Goal: Information Seeking & Learning: Check status

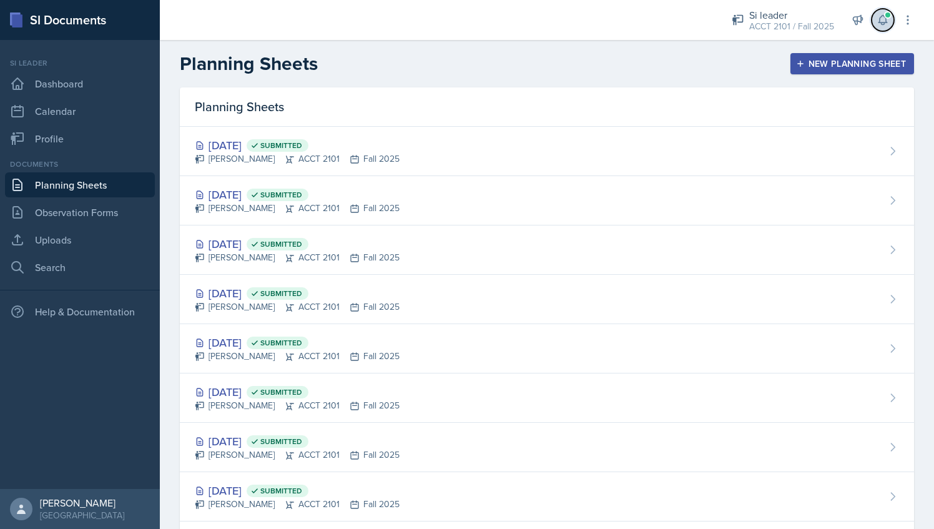
click at [886, 19] on icon at bounding box center [883, 20] width 12 height 12
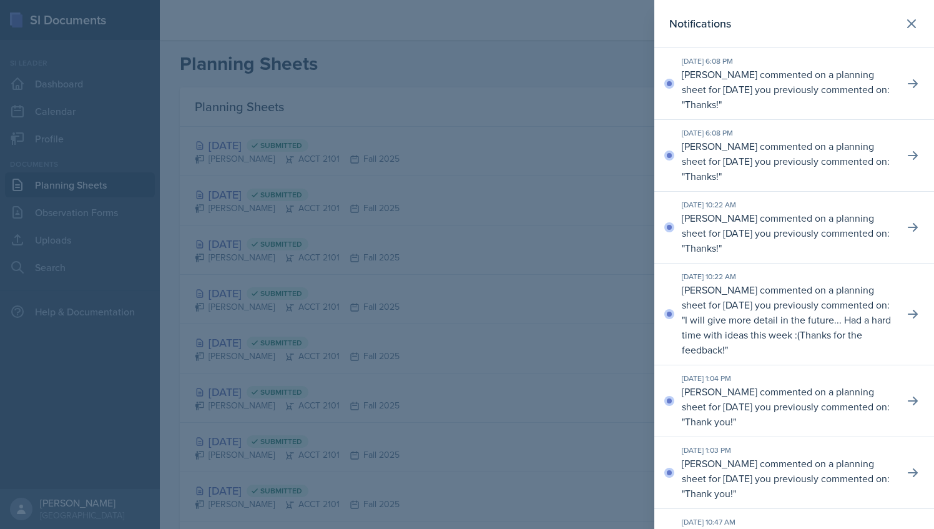
click at [479, 94] on div at bounding box center [467, 264] width 934 height 529
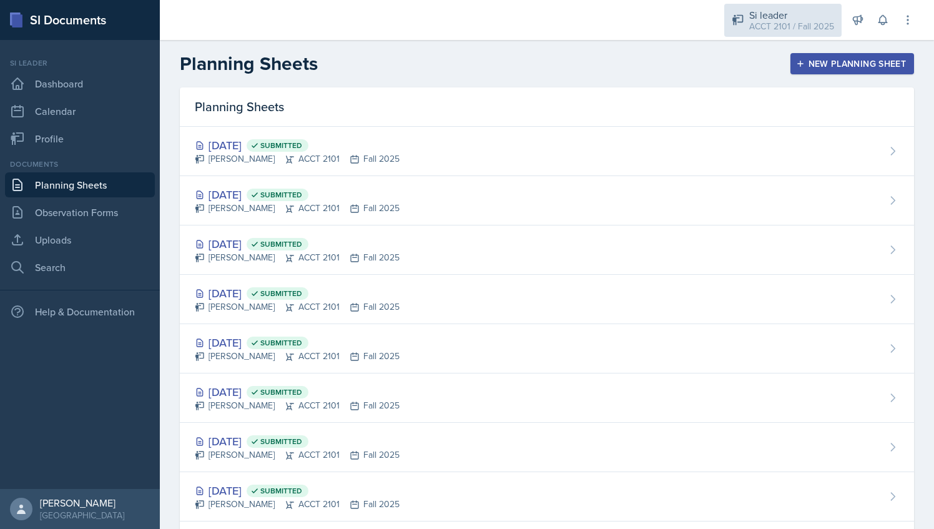
click at [806, 29] on div "ACCT 2101 / Fall 2025" at bounding box center [791, 26] width 85 height 13
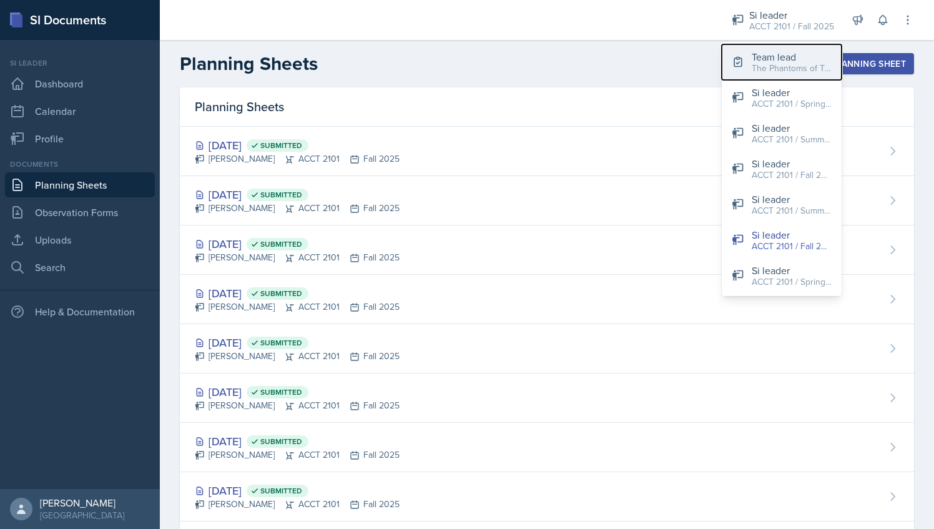
click at [781, 56] on div "Team lead" at bounding box center [792, 56] width 80 height 15
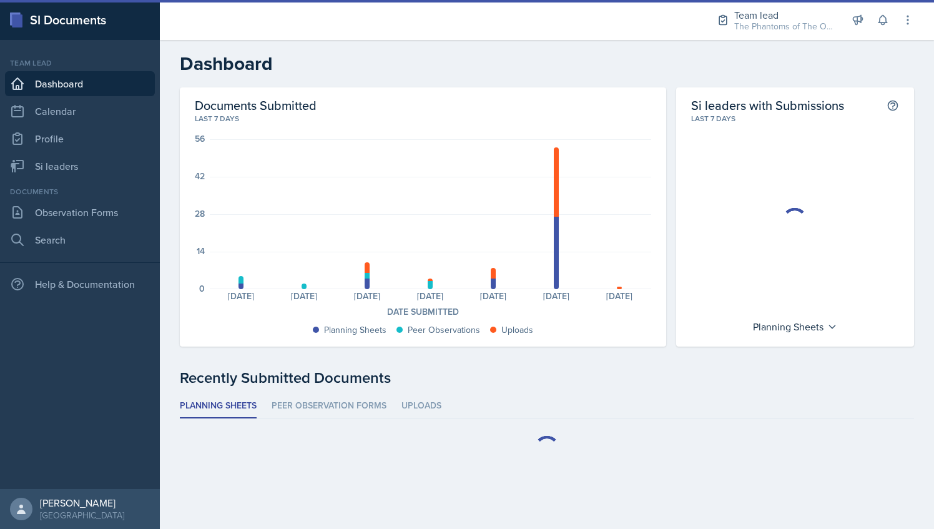
click at [391, 67] on h2 "Dashboard" at bounding box center [547, 63] width 734 height 22
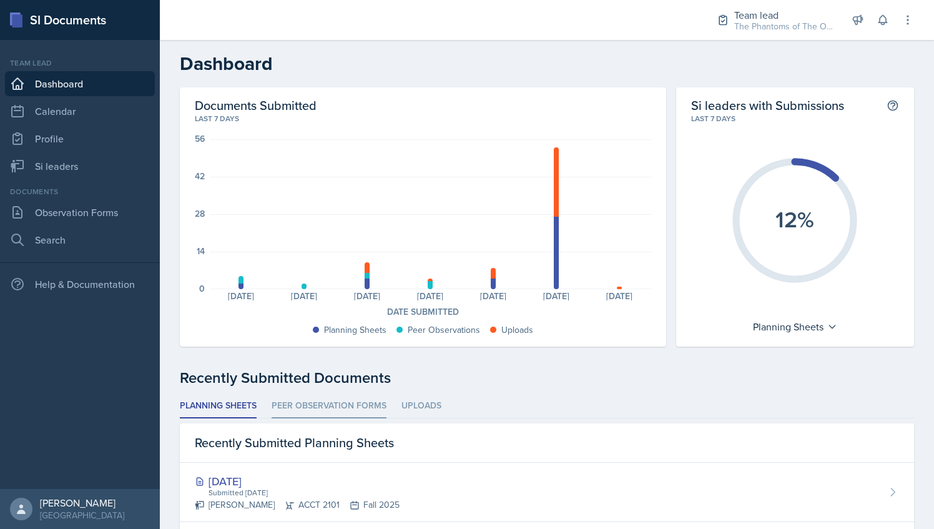
click at [340, 401] on li "Peer Observation Forms" at bounding box center [329, 406] width 115 height 24
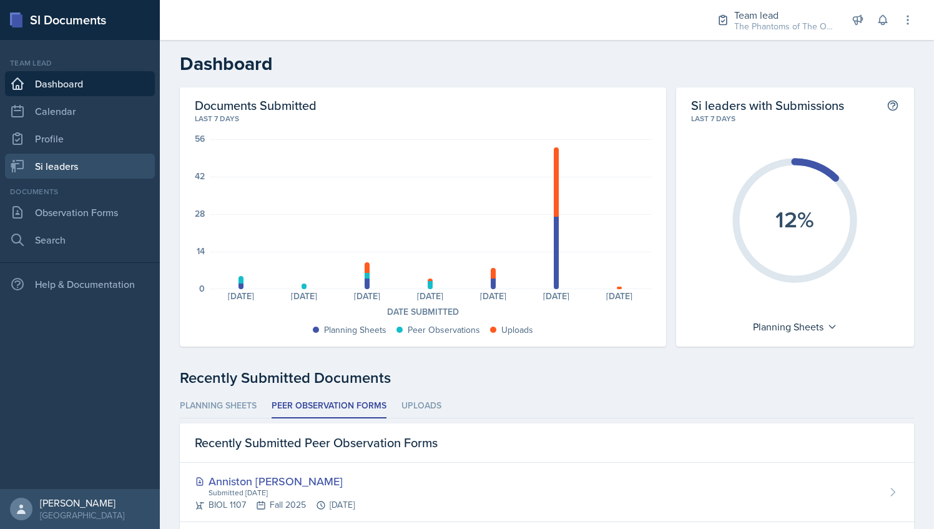
click at [87, 169] on link "Si leaders" at bounding box center [80, 166] width 150 height 25
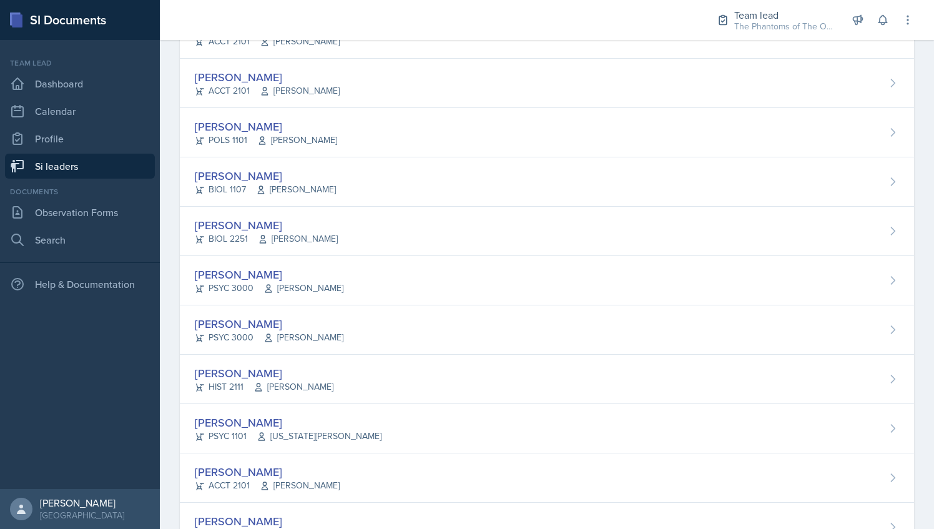
scroll to position [227, 0]
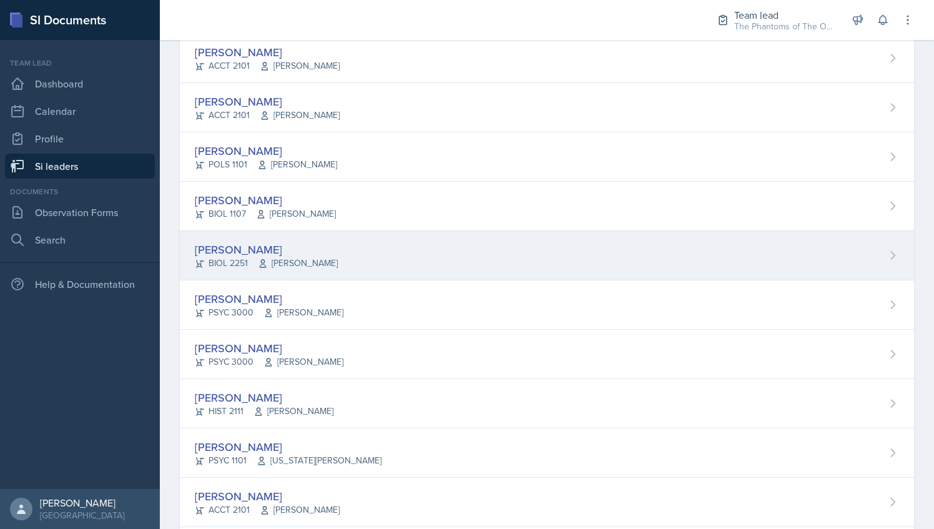
click at [336, 257] on span "[PERSON_NAME]" at bounding box center [298, 263] width 80 height 13
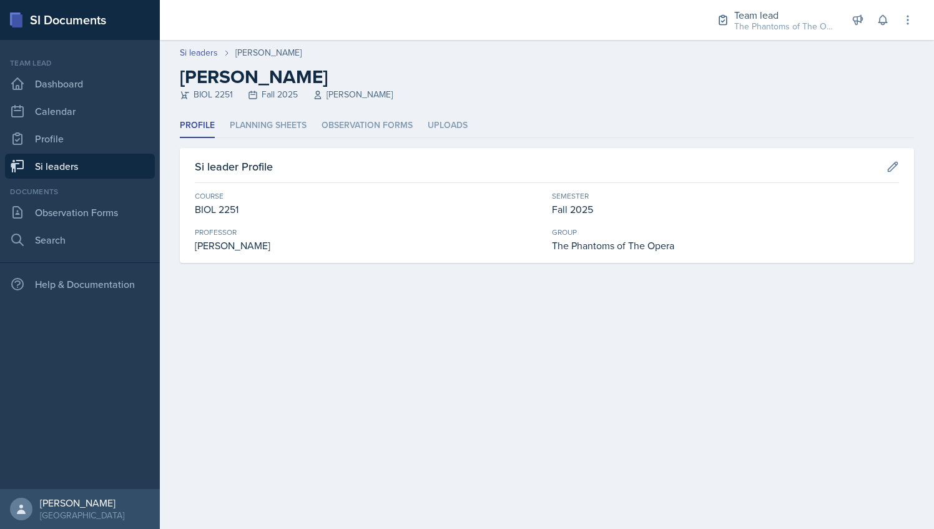
click at [272, 104] on header "Si leaders Logan Davies Logan Davies BIOL 2251 Fall 2025 Vennece Fowlkes" at bounding box center [547, 77] width 774 height 74
click at [283, 121] on li "Planning Sheets" at bounding box center [268, 126] width 77 height 24
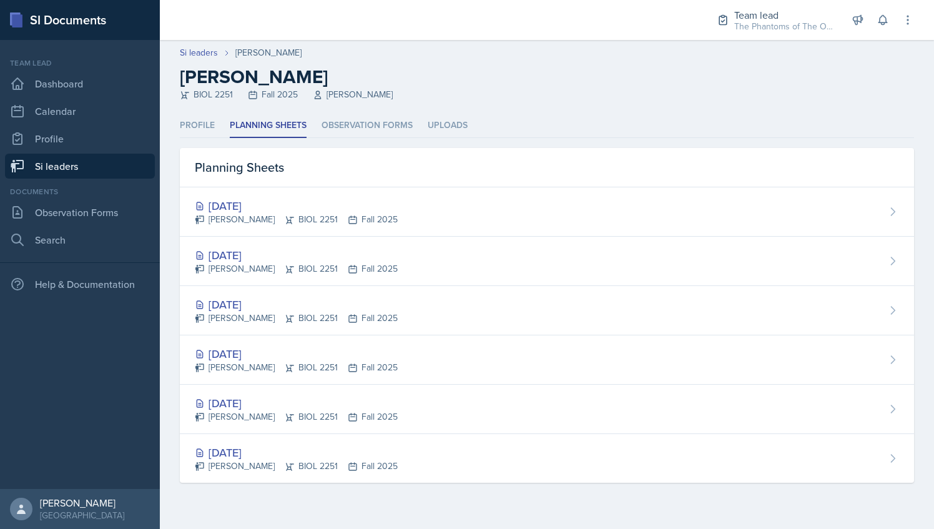
click at [118, 167] on link "Si leaders" at bounding box center [80, 166] width 150 height 25
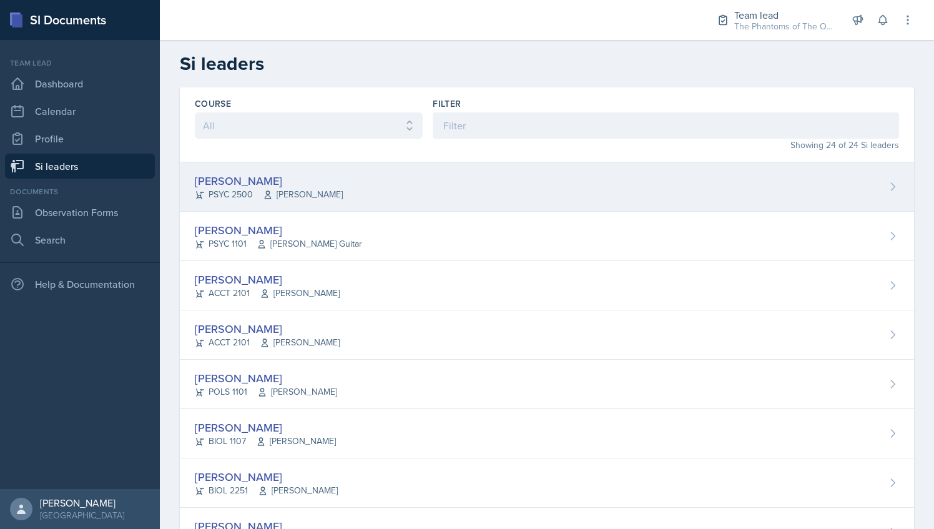
click at [294, 179] on div "[PERSON_NAME]" at bounding box center [269, 180] width 148 height 17
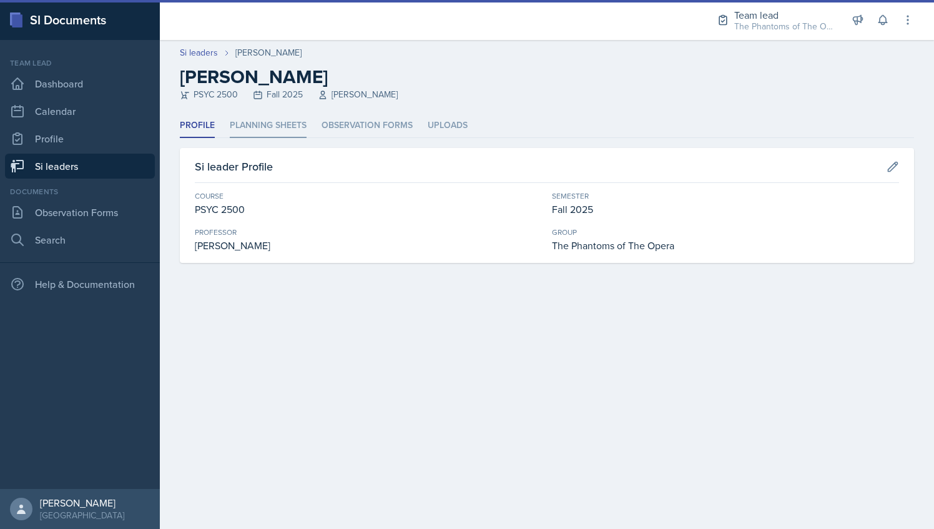
click at [246, 125] on li "Planning Sheets" at bounding box center [268, 126] width 77 height 24
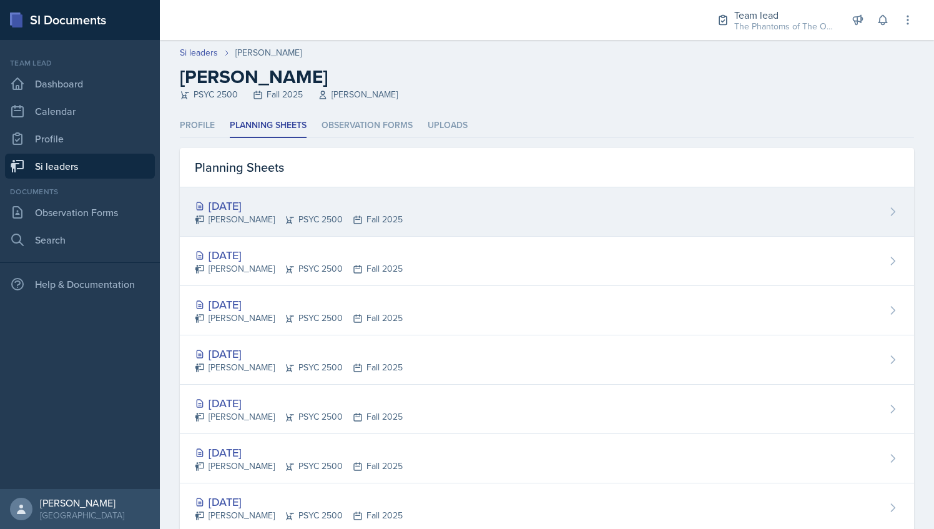
click at [472, 208] on div "Sep 23rd, 2025 Rayann Afani PSYC 2500 Fall 2025" at bounding box center [547, 211] width 734 height 49
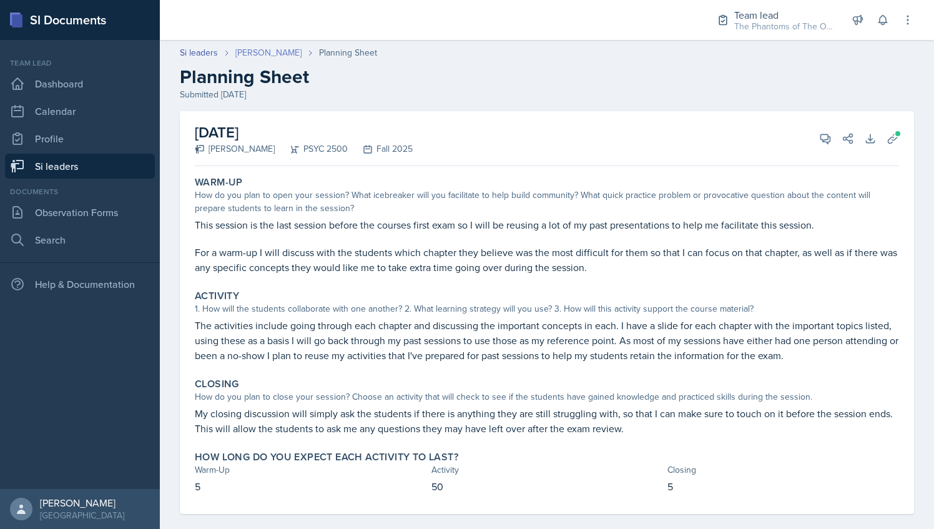
click at [260, 51] on link "[PERSON_NAME]" at bounding box center [268, 52] width 66 height 13
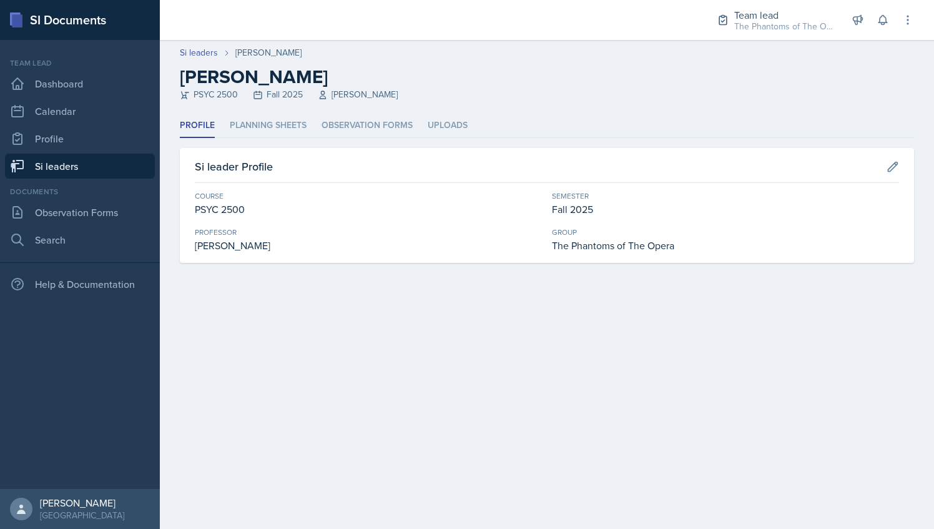
click at [120, 164] on link "Si leaders" at bounding box center [80, 166] width 150 height 25
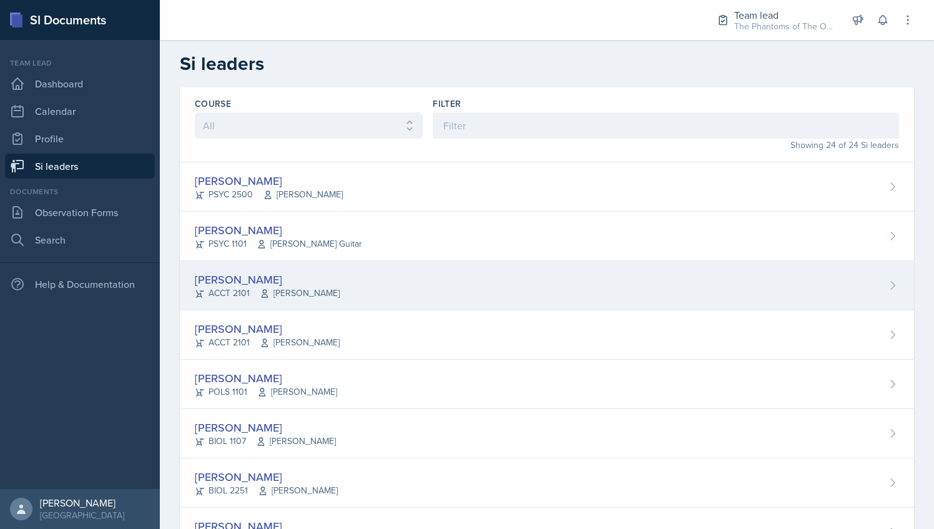
click at [305, 273] on div "[PERSON_NAME]" at bounding box center [267, 279] width 145 height 17
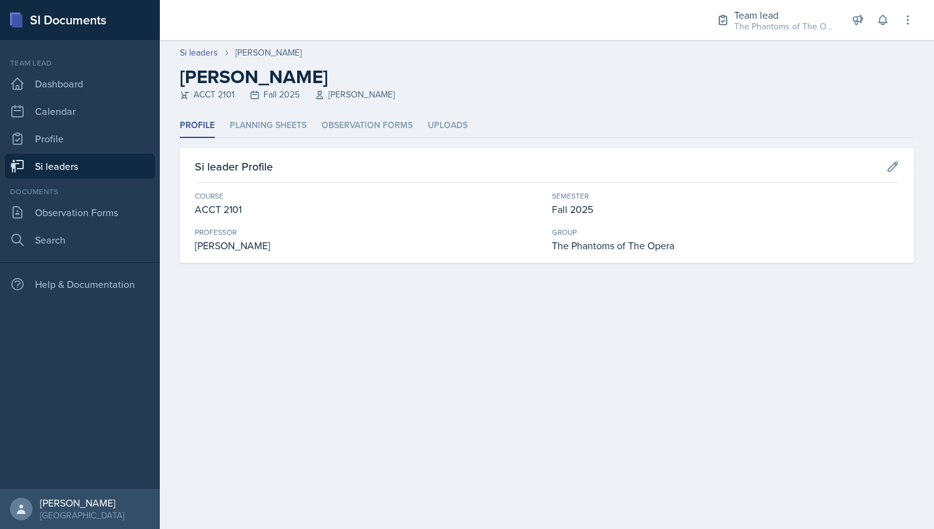
click at [90, 163] on link "Si leaders" at bounding box center [80, 166] width 150 height 25
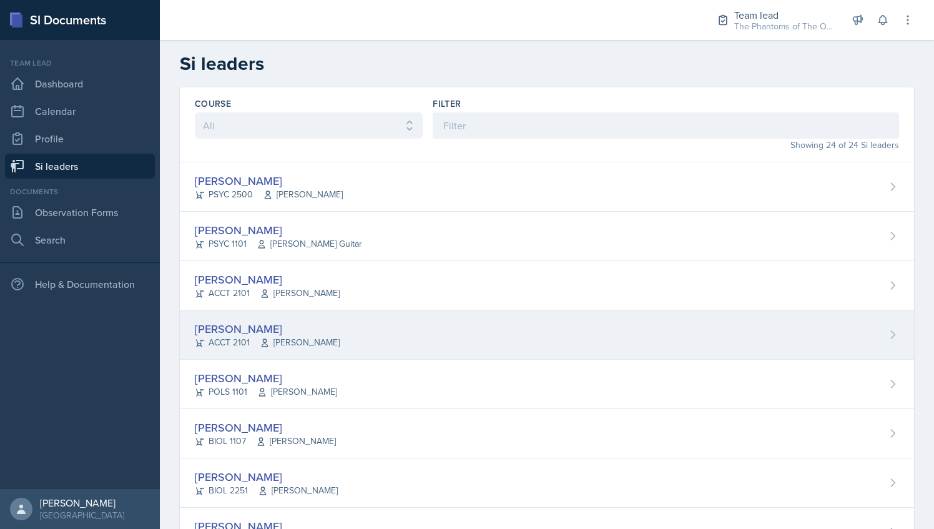
click at [281, 330] on div "[PERSON_NAME]" at bounding box center [267, 328] width 145 height 17
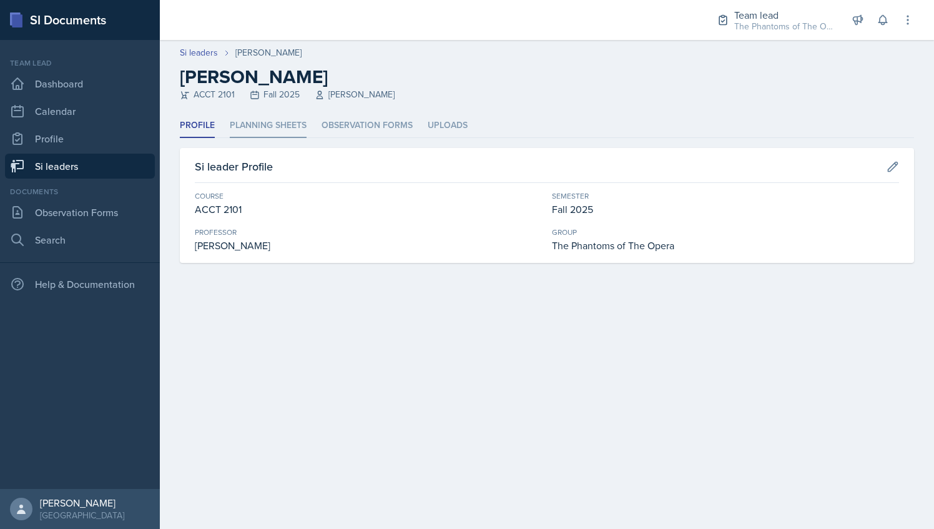
click at [257, 132] on li "Planning Sheets" at bounding box center [268, 126] width 77 height 24
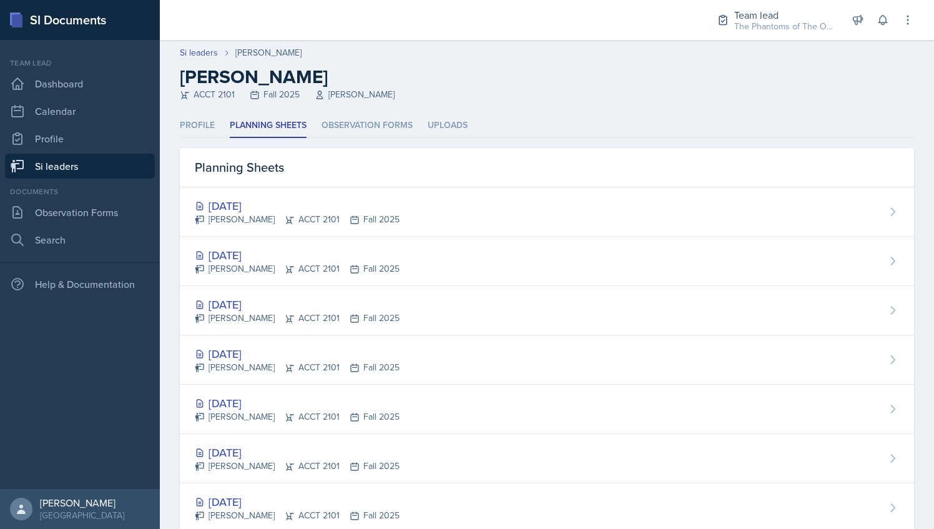
click at [109, 172] on link "Si leaders" at bounding box center [80, 166] width 150 height 25
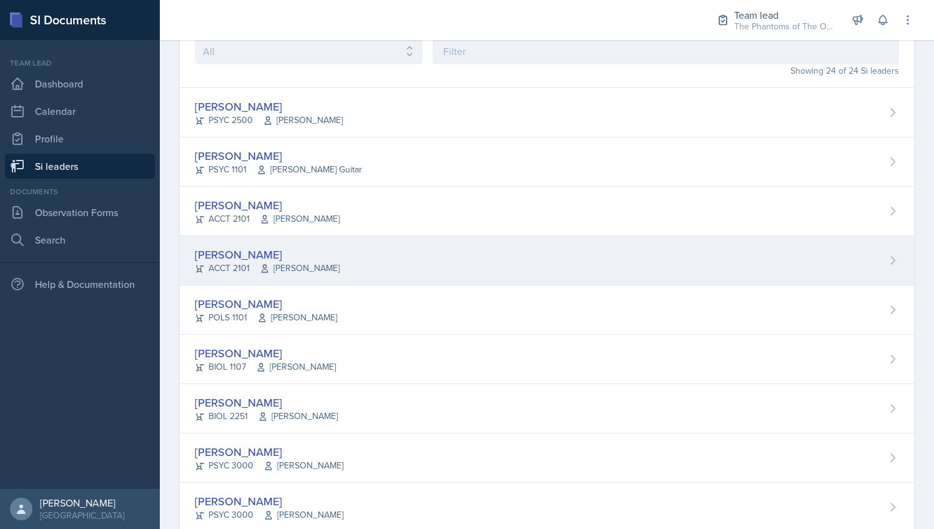
scroll to position [76, 0]
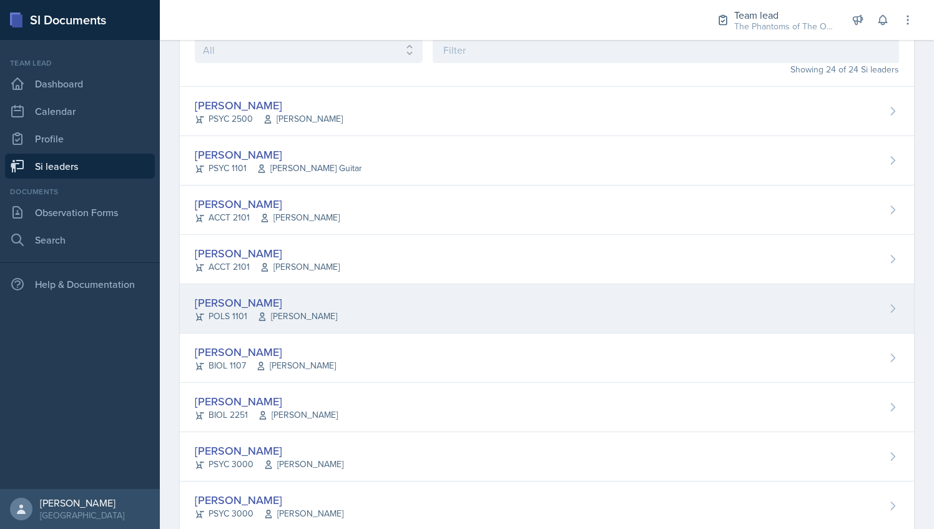
click at [365, 299] on div "Zion-Raphael Clark POLS 1101 Jennifer Cantor" at bounding box center [547, 308] width 734 height 49
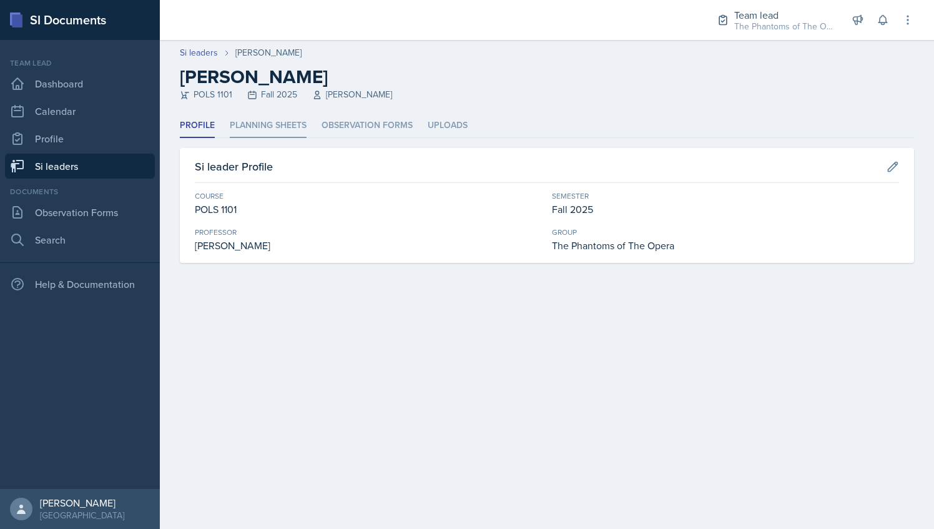
click at [292, 129] on li "Planning Sheets" at bounding box center [268, 126] width 77 height 24
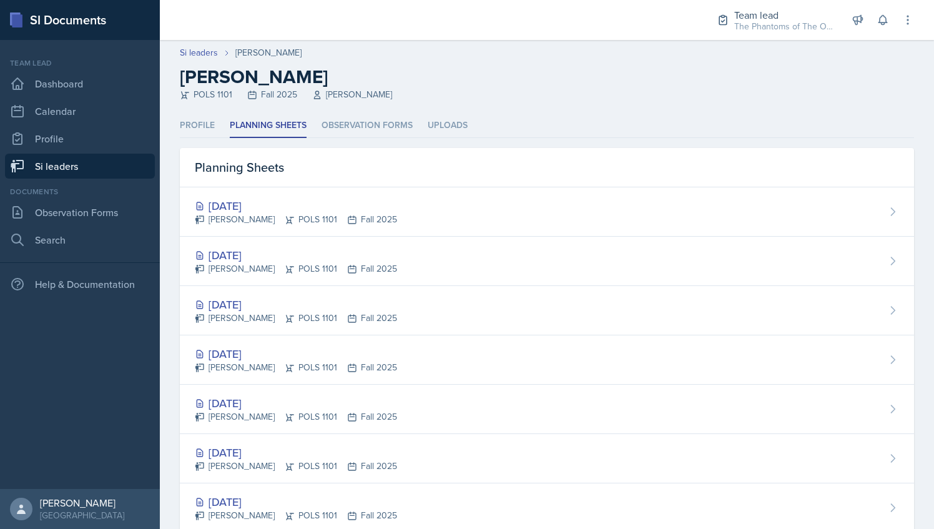
click at [129, 162] on link "Si leaders" at bounding box center [80, 166] width 150 height 25
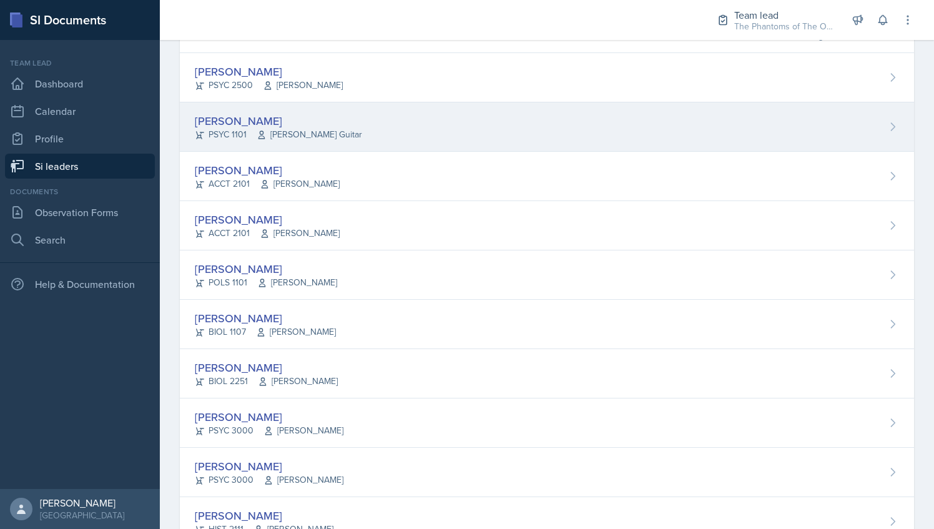
scroll to position [115, 0]
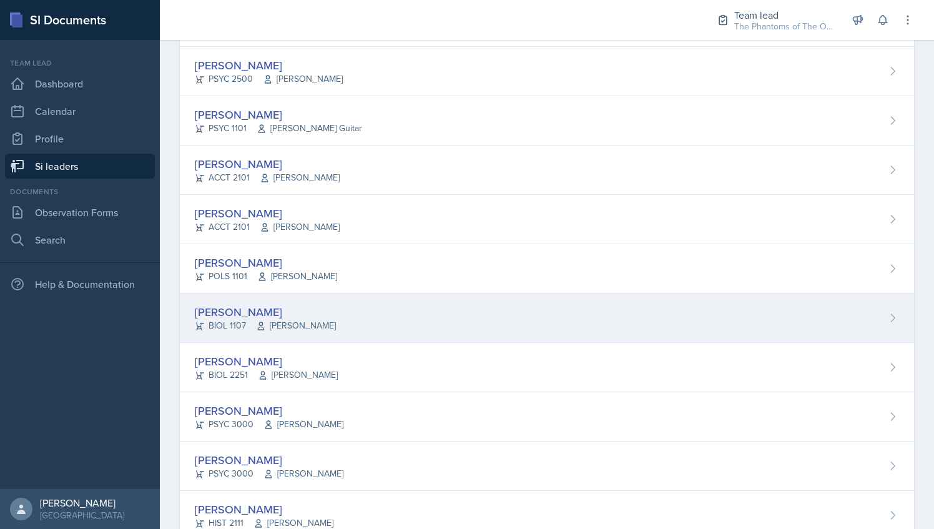
click at [347, 313] on div "Emily Clarke BIOL 1107 Joy Brookshire" at bounding box center [547, 317] width 734 height 49
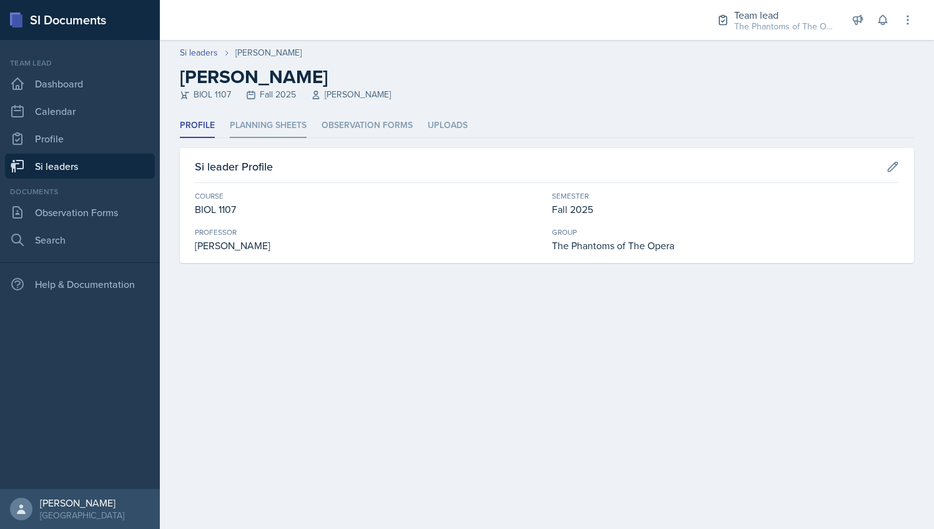
click at [285, 130] on li "Planning Sheets" at bounding box center [268, 126] width 77 height 24
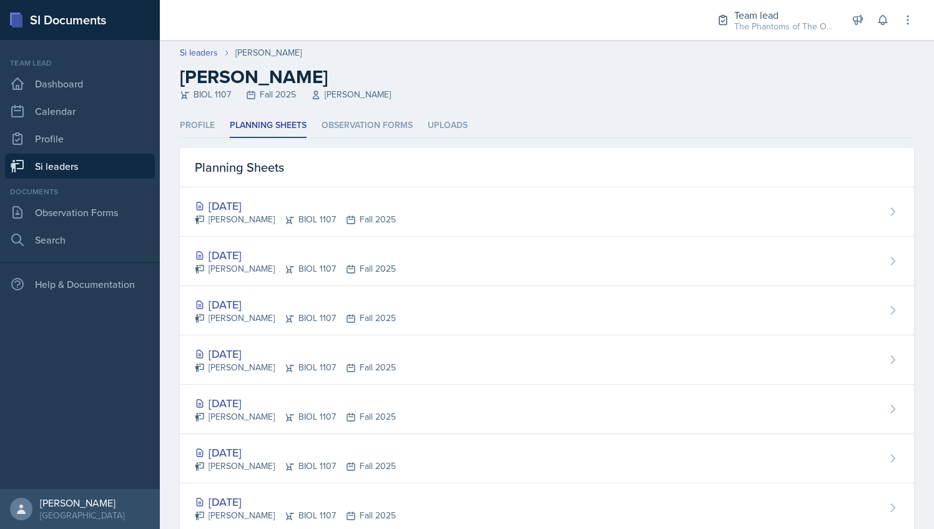
click at [110, 167] on link "Si leaders" at bounding box center [80, 166] width 150 height 25
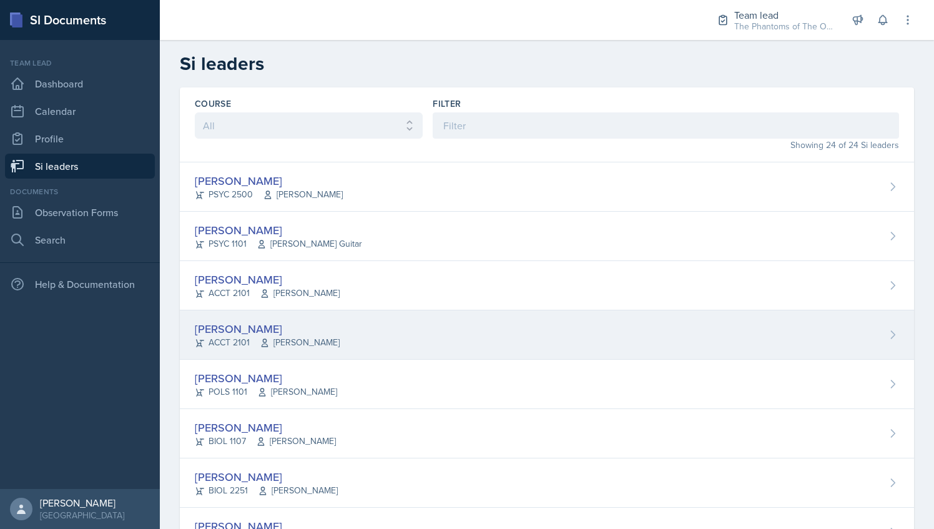
scroll to position [61, 0]
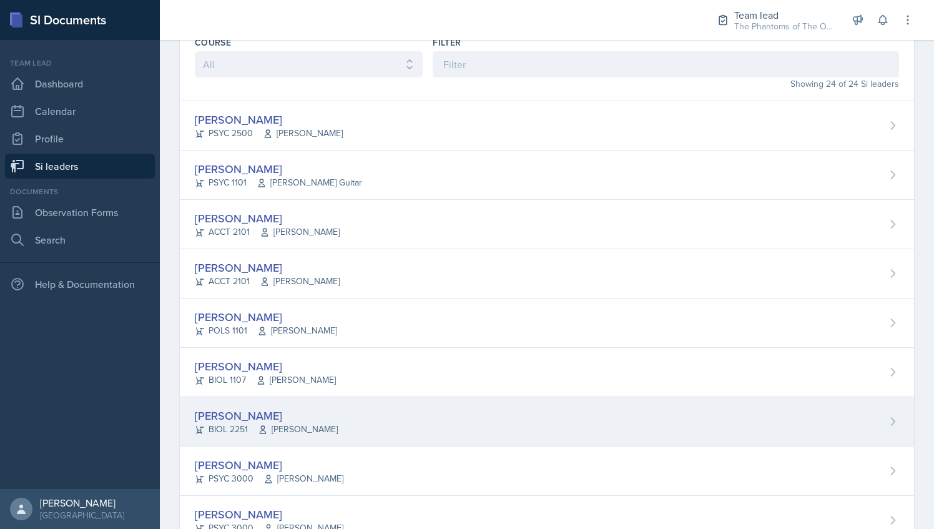
click at [376, 423] on div "Logan Davies BIOL 2251 Vennece Fowlkes" at bounding box center [547, 421] width 734 height 49
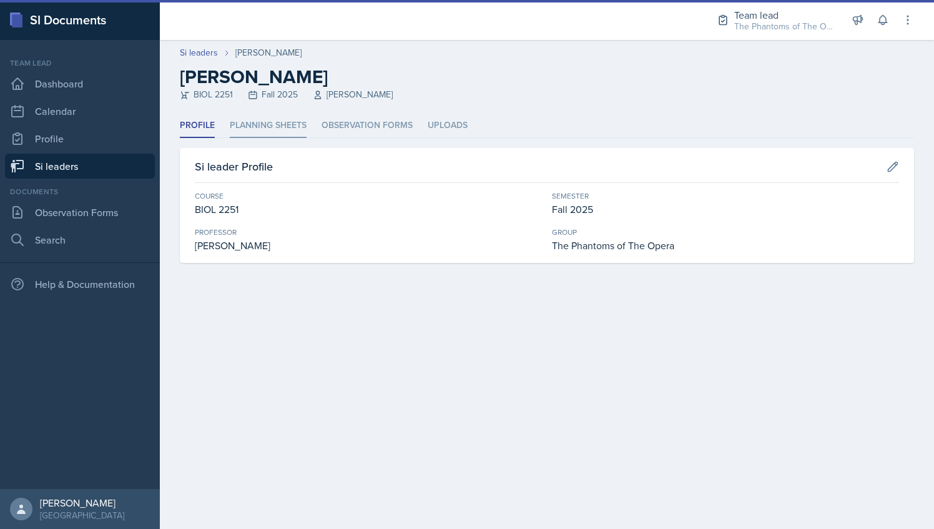
click at [298, 117] on li "Planning Sheets" at bounding box center [268, 126] width 77 height 24
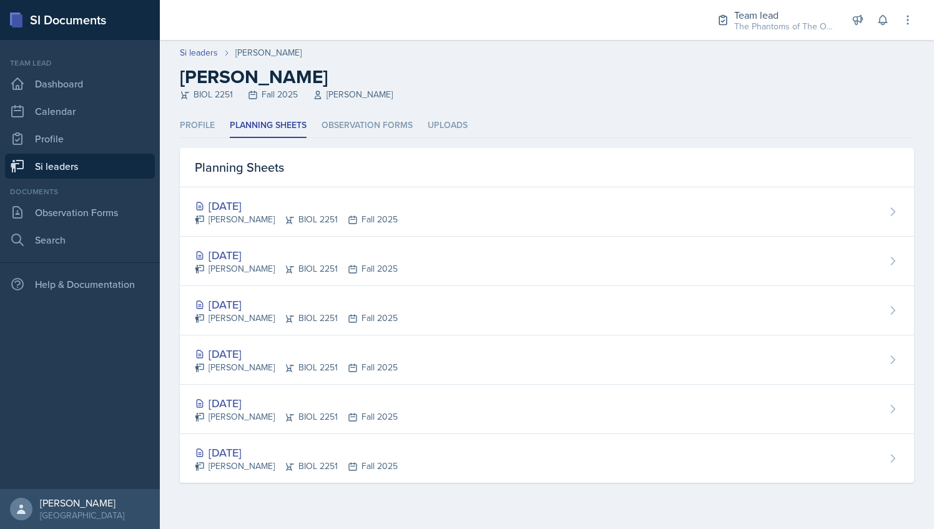
click at [111, 170] on link "Si leaders" at bounding box center [80, 166] width 150 height 25
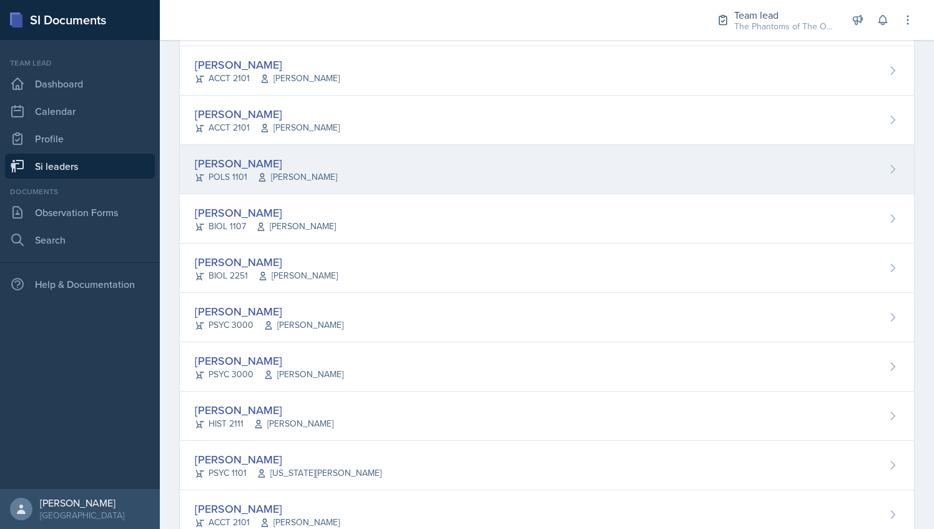
scroll to position [223, 0]
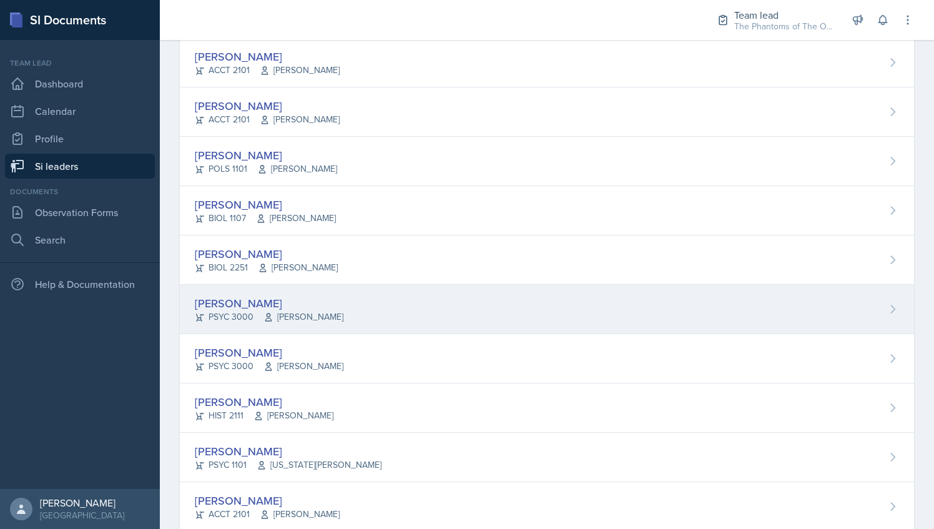
click at [303, 310] on span "[PERSON_NAME]" at bounding box center [303, 316] width 80 height 13
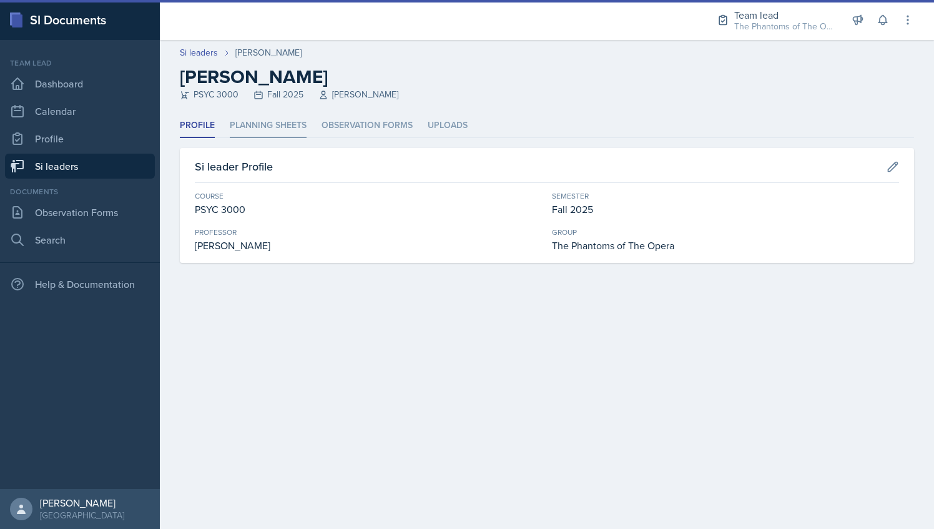
click at [270, 124] on li "Planning Sheets" at bounding box center [268, 126] width 77 height 24
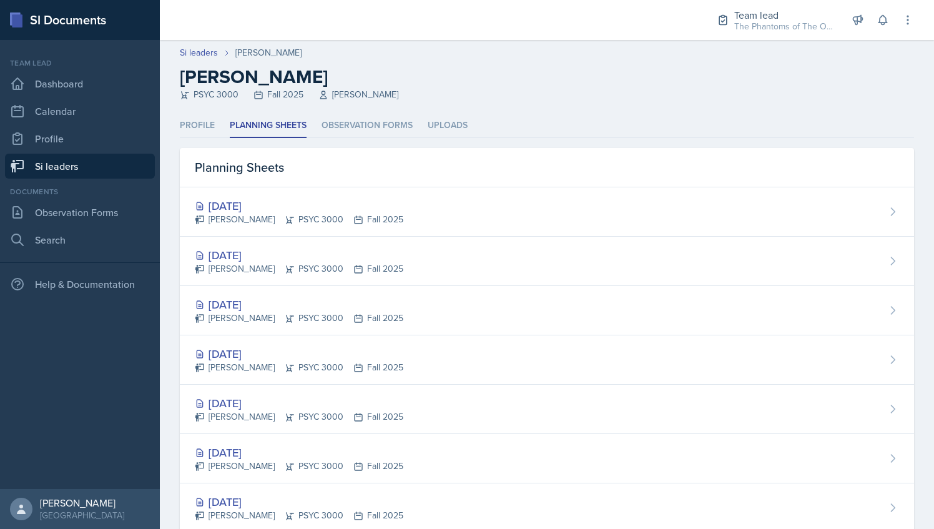
click at [102, 158] on link "Si leaders" at bounding box center [80, 166] width 150 height 25
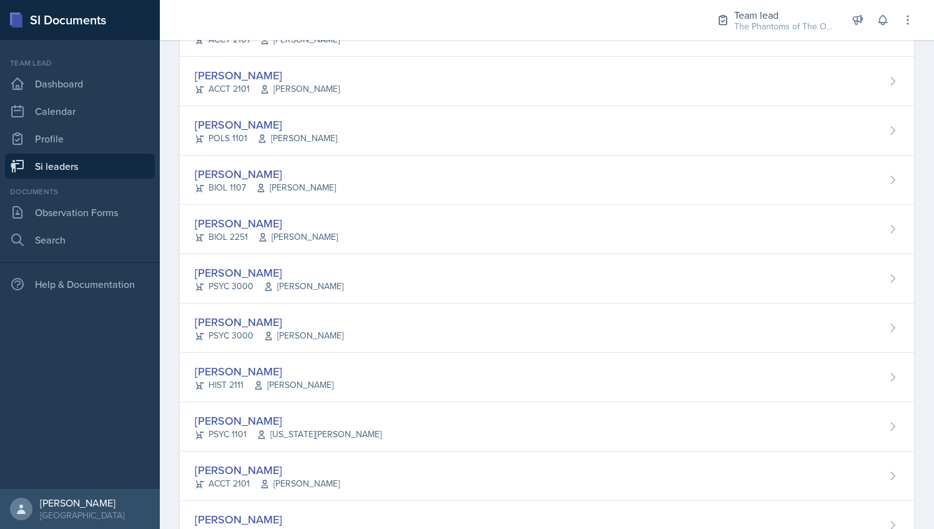
scroll to position [258, 0]
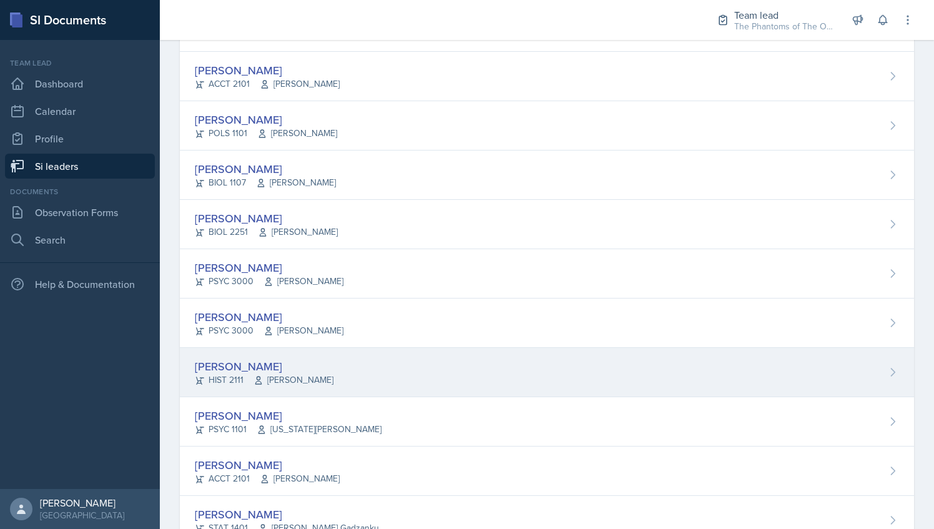
click at [360, 367] on div "Amelia Dodson HIST 2111 John Laaman" at bounding box center [547, 372] width 734 height 49
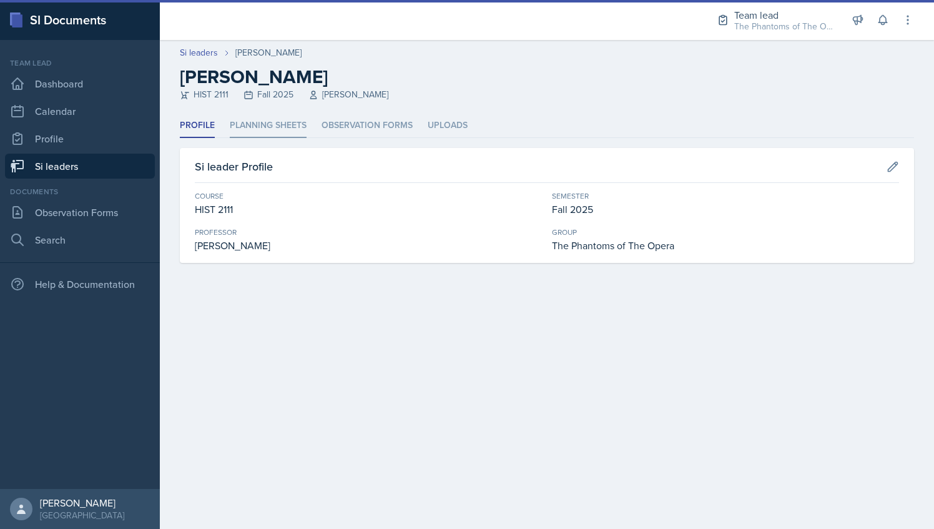
click at [285, 132] on li "Planning Sheets" at bounding box center [268, 126] width 77 height 24
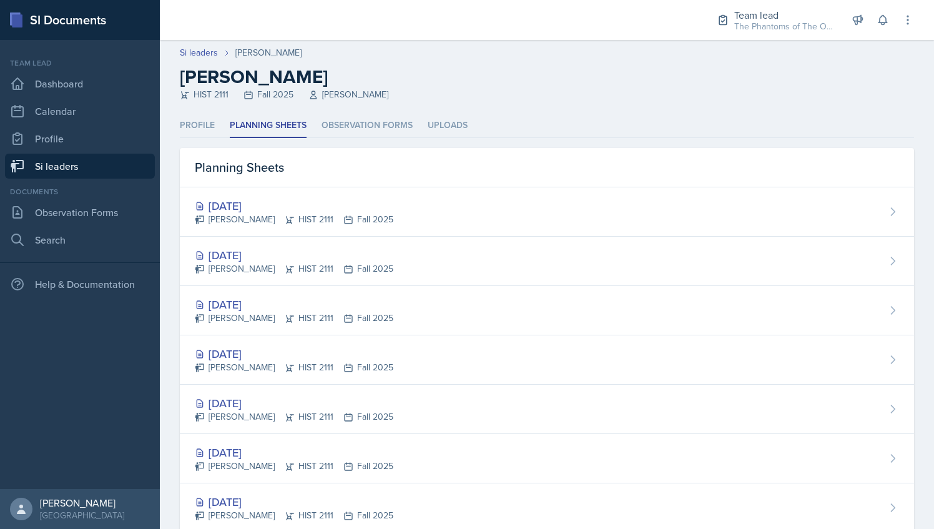
click at [80, 155] on link "Si leaders" at bounding box center [80, 166] width 150 height 25
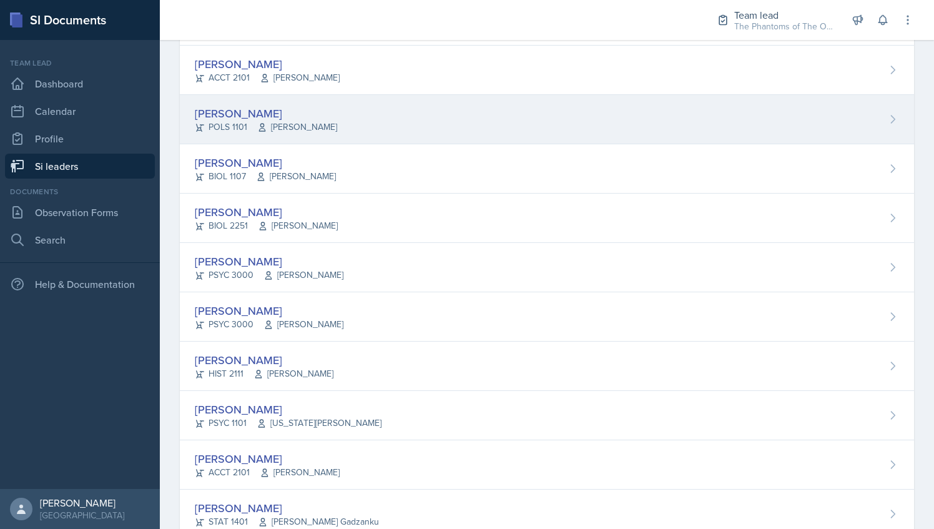
scroll to position [329, 0]
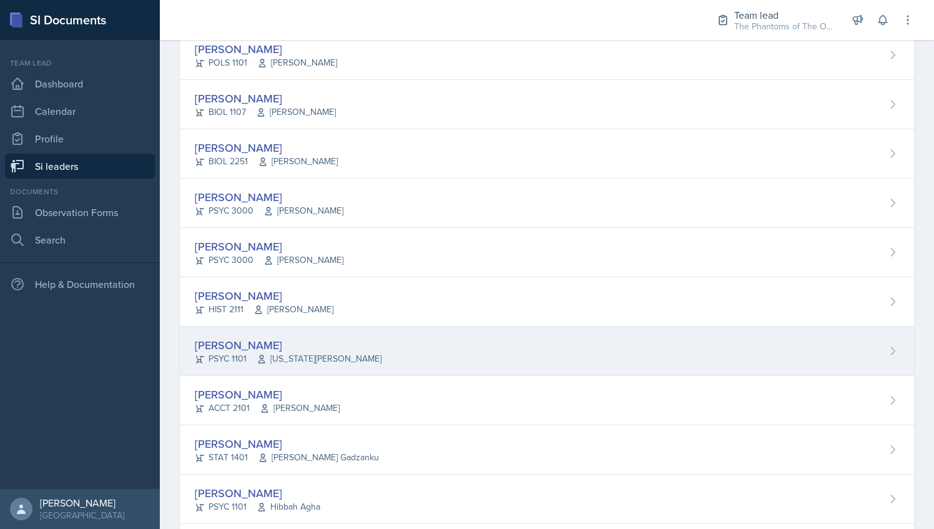
click at [307, 345] on div "[PERSON_NAME]" at bounding box center [288, 344] width 187 height 17
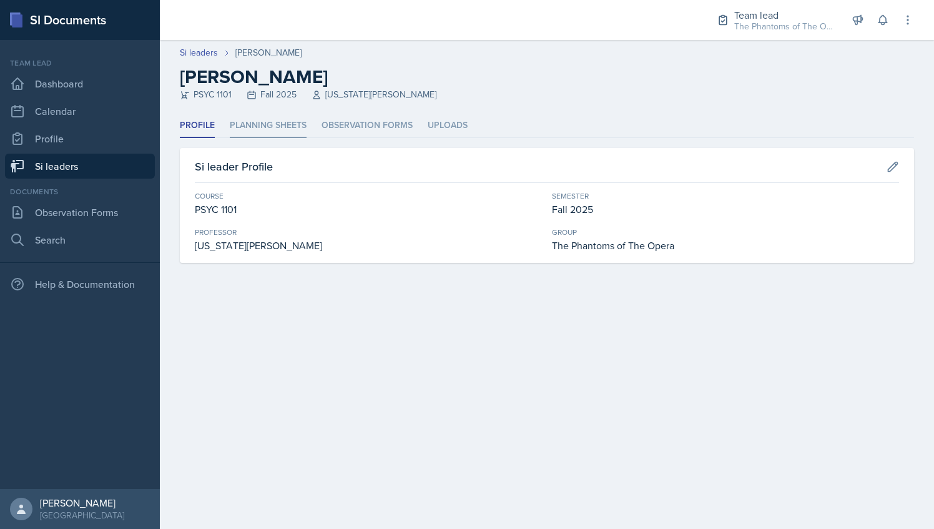
click at [277, 129] on li "Planning Sheets" at bounding box center [268, 126] width 77 height 24
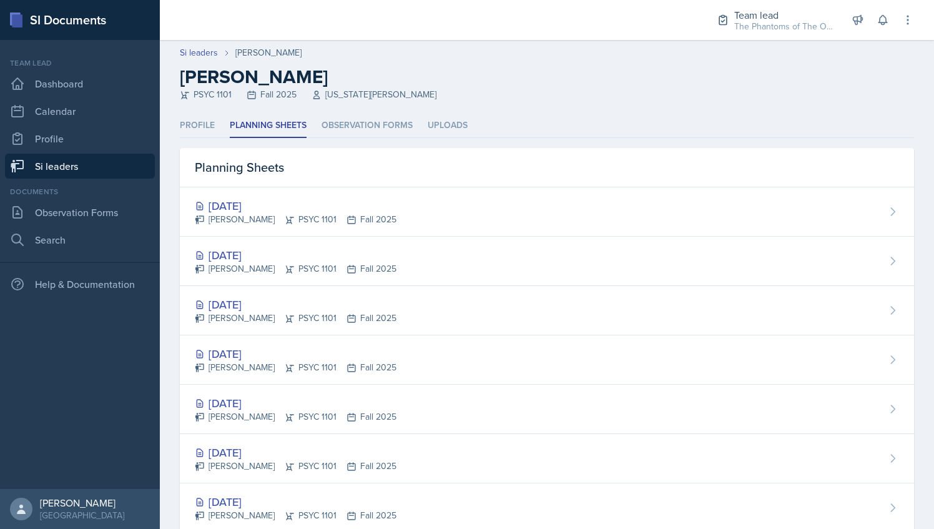
click at [100, 170] on link "Si leaders" at bounding box center [80, 166] width 150 height 25
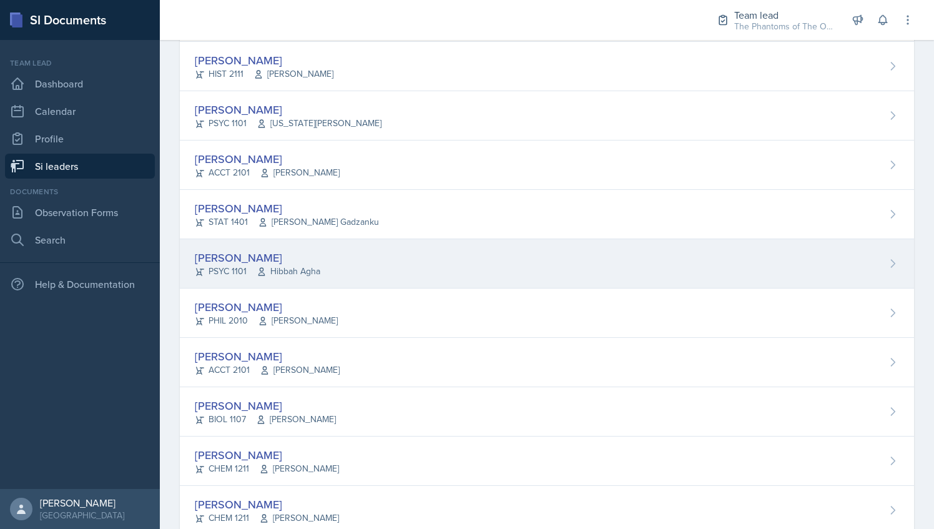
scroll to position [572, 0]
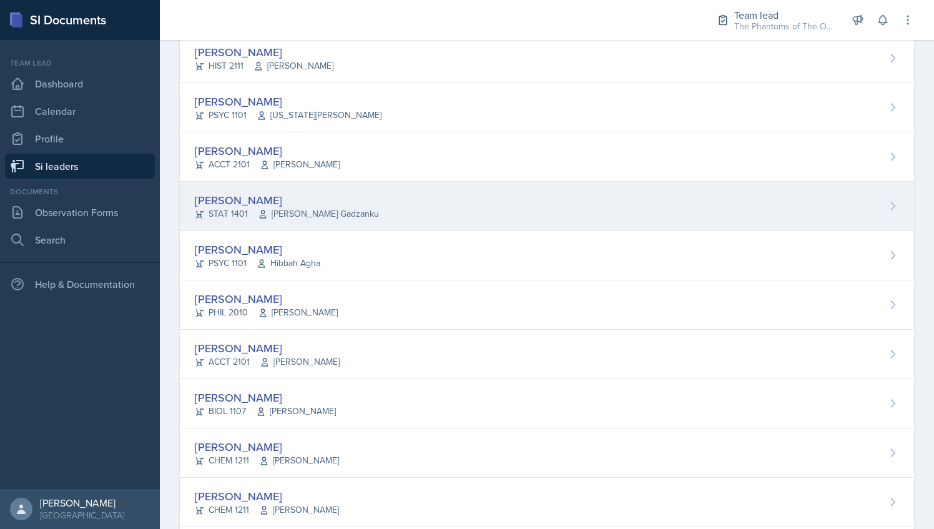
click at [361, 201] on div "Nyome Fox STAT 1401 Livingstone Gadzanku" at bounding box center [547, 206] width 734 height 49
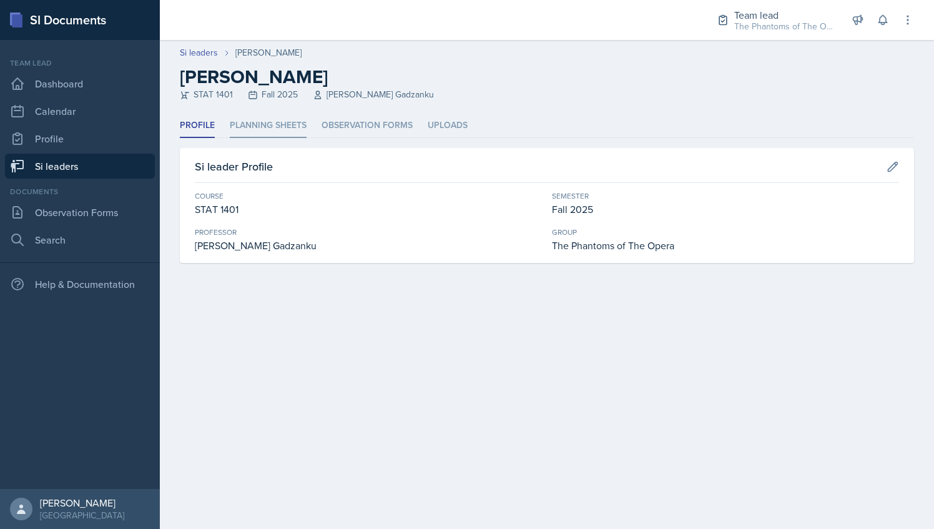
click at [270, 117] on li "Planning Sheets" at bounding box center [268, 126] width 77 height 24
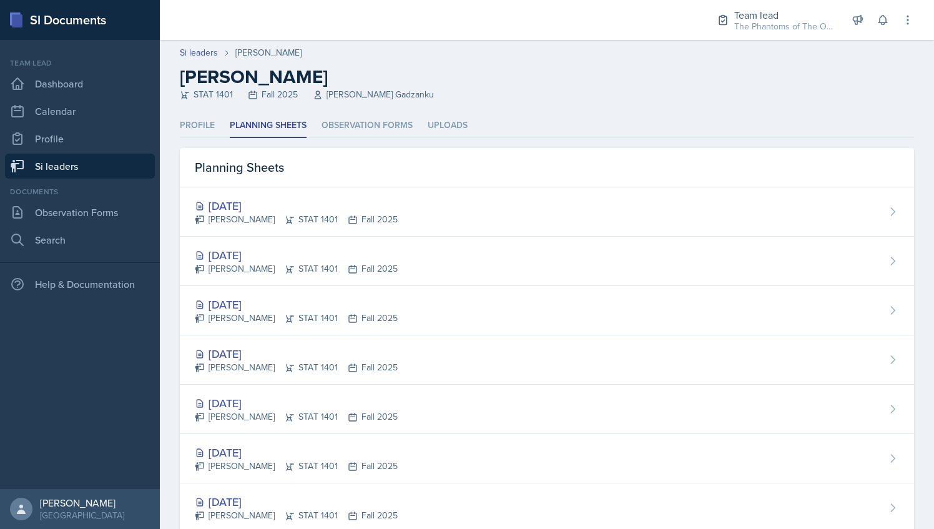
click at [122, 167] on link "Si leaders" at bounding box center [80, 166] width 150 height 25
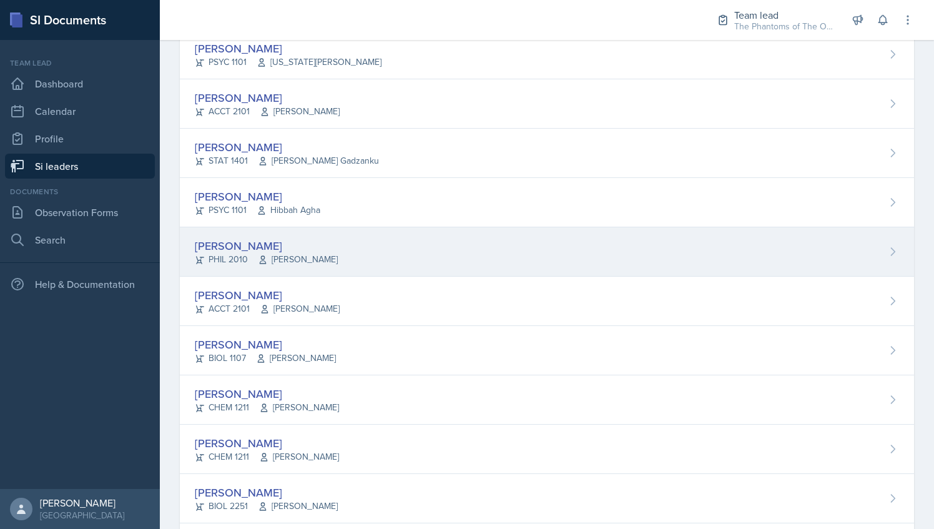
scroll to position [643, 0]
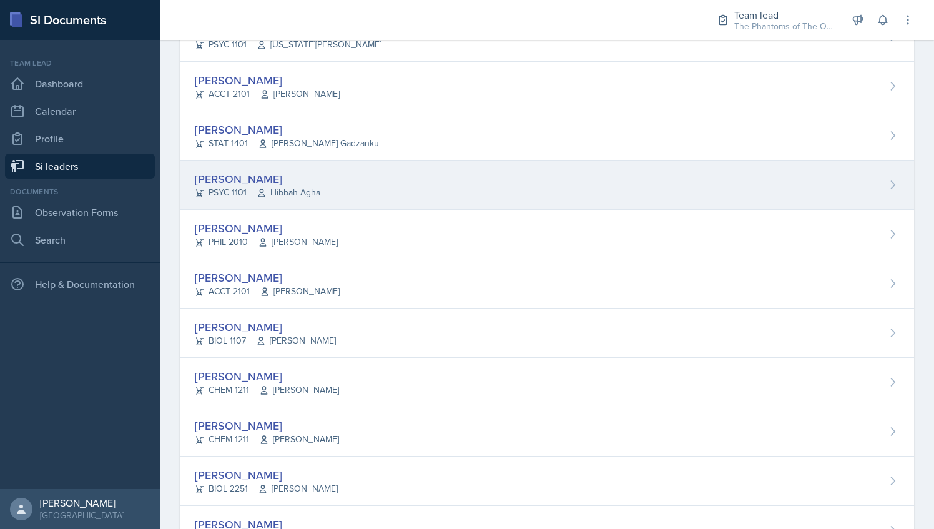
click at [317, 177] on div "[PERSON_NAME]" at bounding box center [257, 178] width 125 height 17
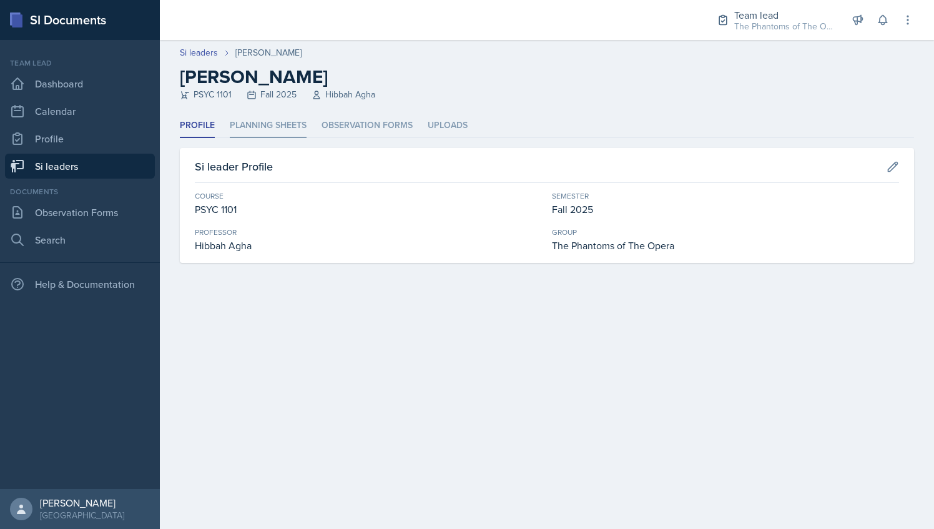
click at [265, 129] on li "Planning Sheets" at bounding box center [268, 126] width 77 height 24
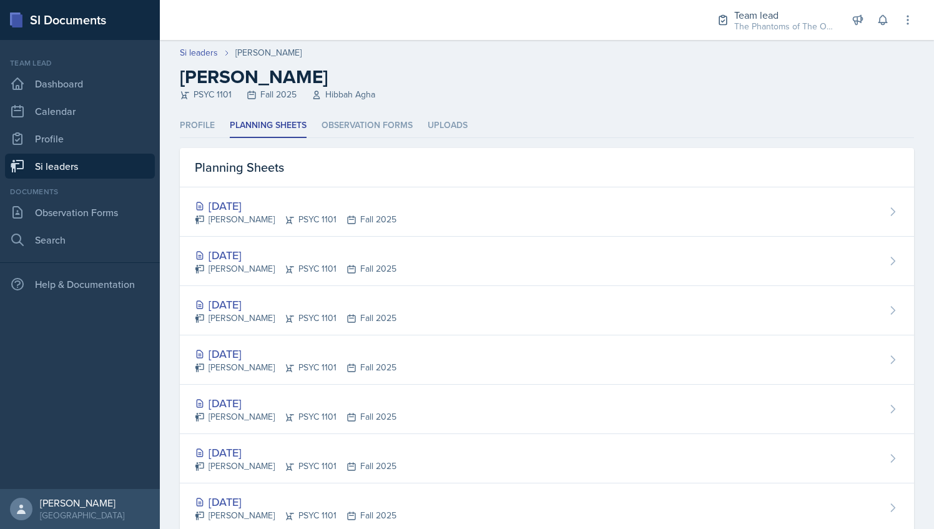
click at [89, 154] on link "Si leaders" at bounding box center [80, 166] width 150 height 25
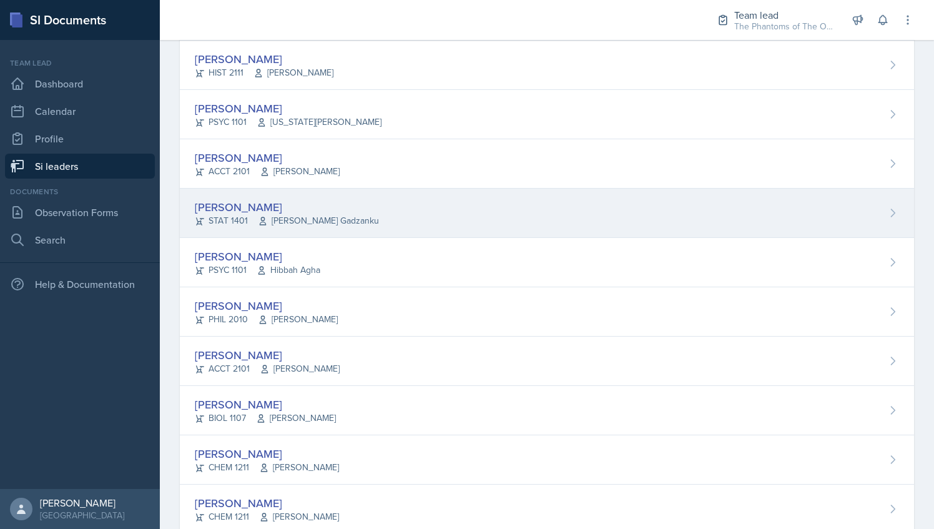
scroll to position [573, 0]
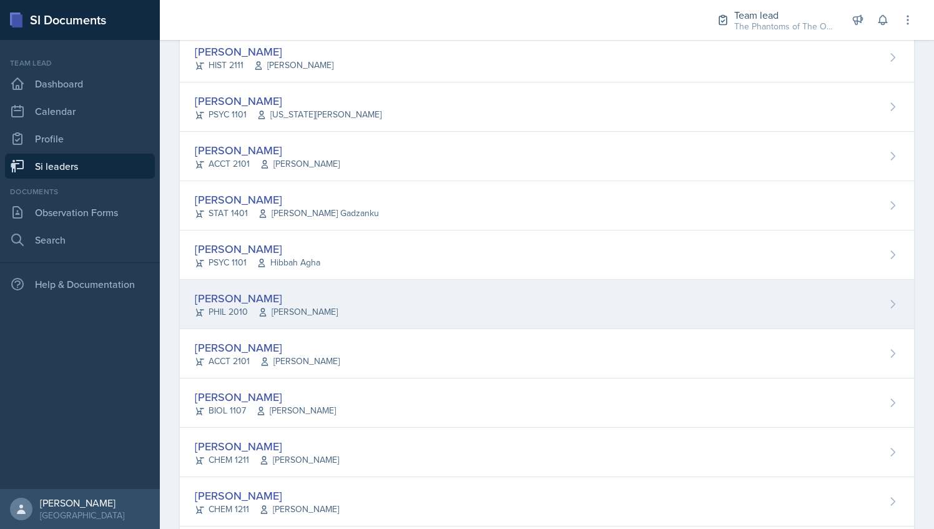
click at [374, 303] on div "Emily Herzner PHIL 2010 James Fontini" at bounding box center [547, 304] width 734 height 49
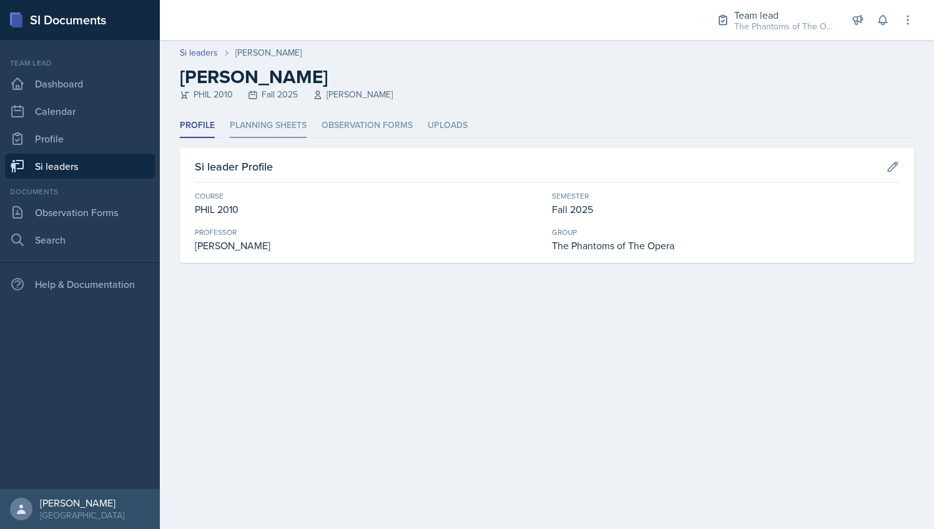
click at [258, 119] on li "Planning Sheets" at bounding box center [268, 126] width 77 height 24
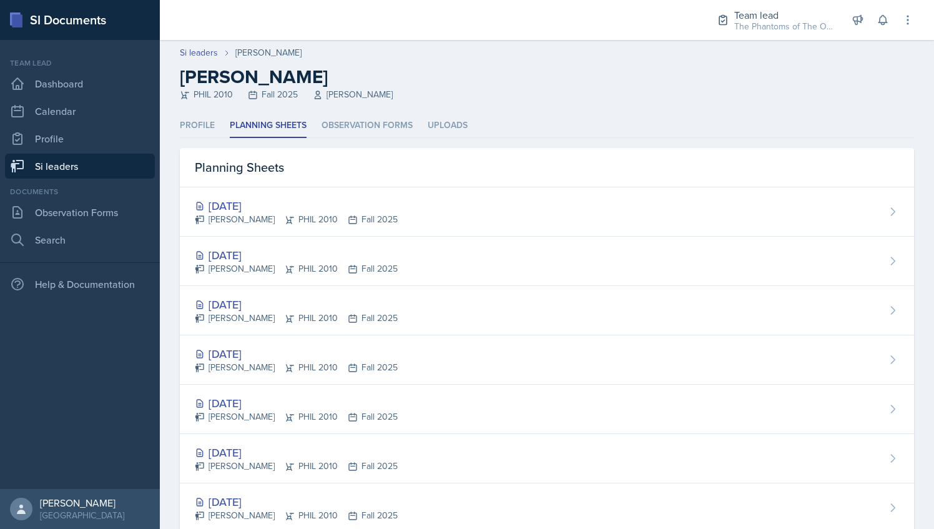
click at [90, 172] on link "Si leaders" at bounding box center [80, 166] width 150 height 25
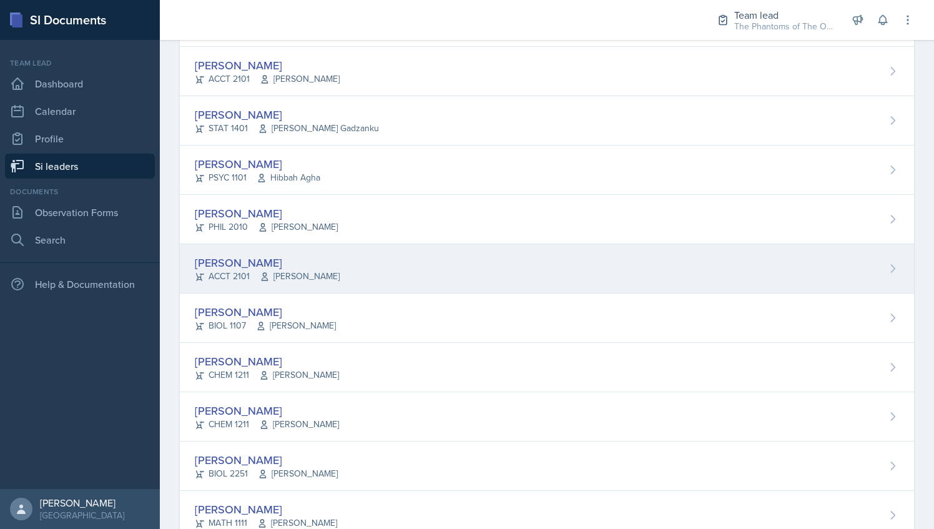
scroll to position [659, 0]
click at [332, 255] on div "Abeer Kayser ACCT 2101 Michelle Shutty" at bounding box center [547, 267] width 734 height 49
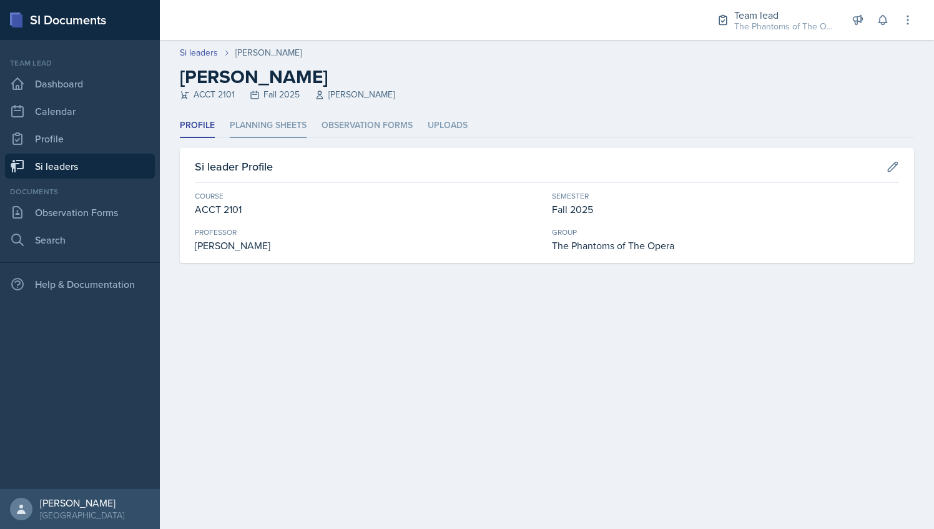
click at [293, 123] on li "Planning Sheets" at bounding box center [268, 126] width 77 height 24
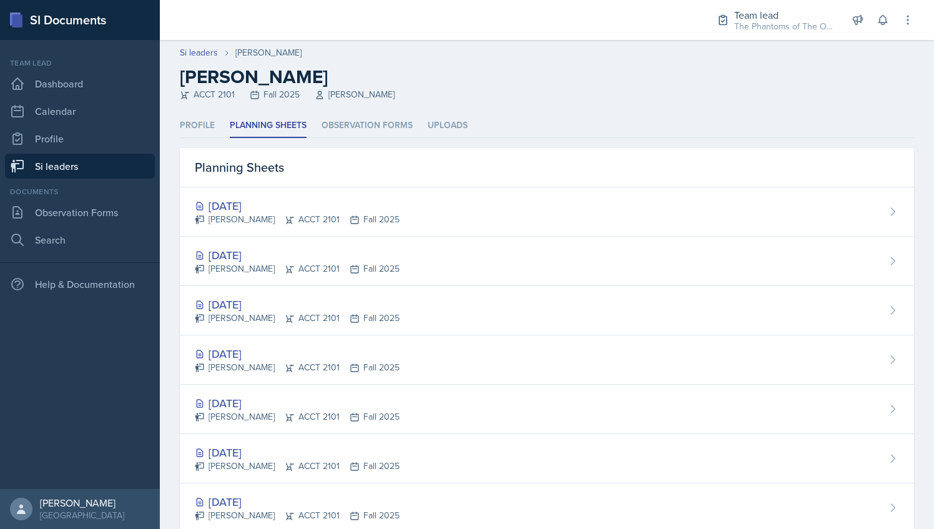
click at [63, 170] on link "Si leaders" at bounding box center [80, 166] width 150 height 25
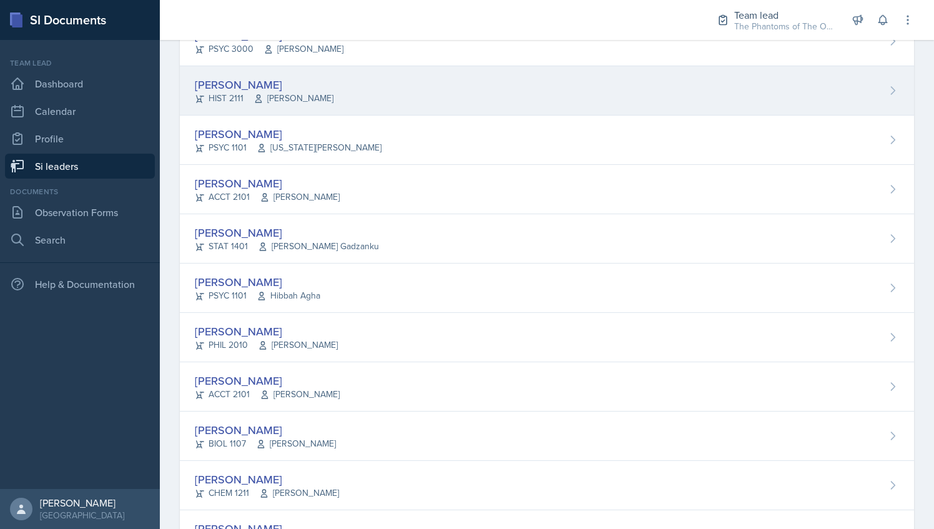
scroll to position [544, 0]
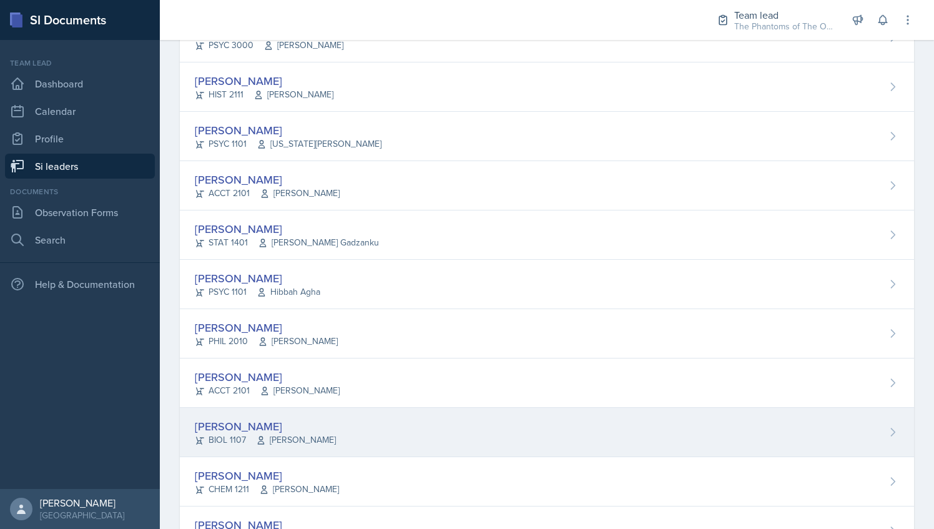
click at [376, 421] on div "Armon Khoshneviszadeh BIOL 1107 Selma Cuya-Smith" at bounding box center [547, 432] width 734 height 49
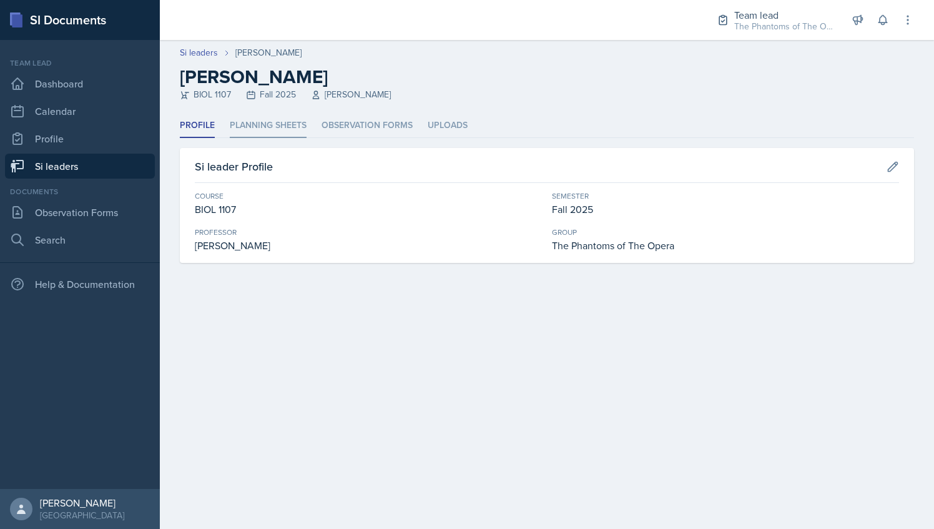
click at [270, 128] on li "Planning Sheets" at bounding box center [268, 126] width 77 height 24
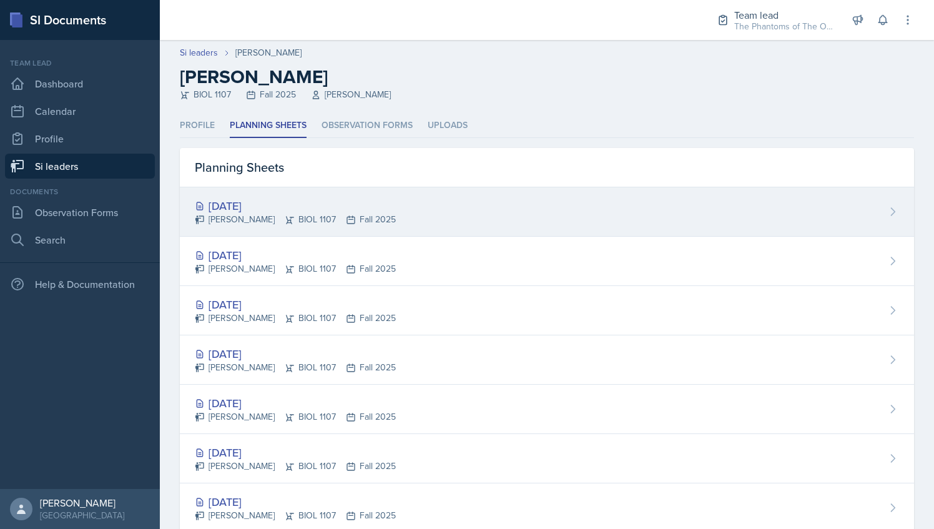
click at [272, 220] on div "Armon Khoshneviszadeh BIOL 1107 Fall 2025" at bounding box center [295, 219] width 201 height 13
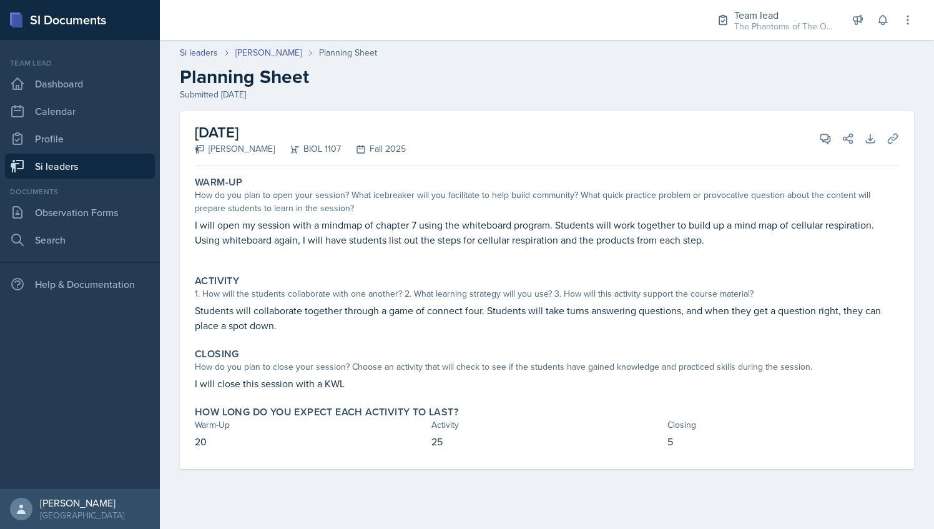
click at [86, 175] on link "Si leaders" at bounding box center [80, 166] width 150 height 25
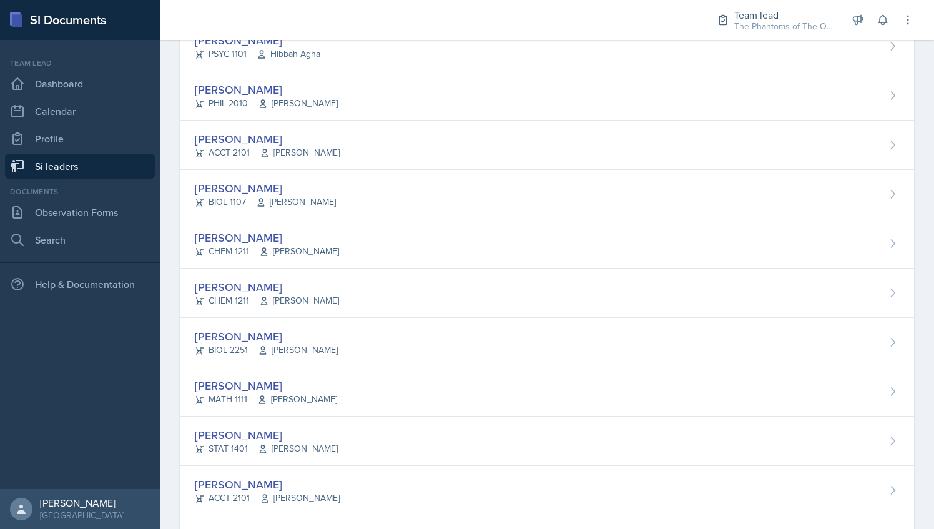
scroll to position [835, 0]
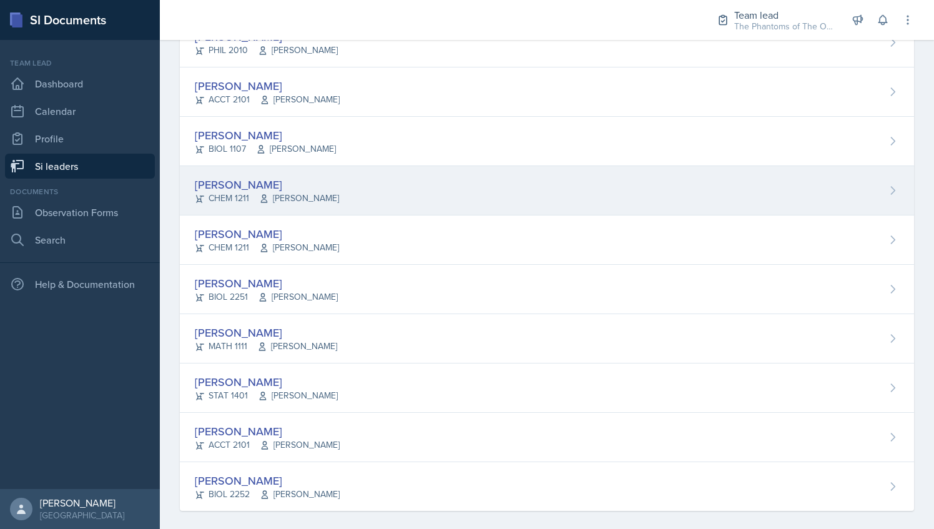
click at [331, 210] on div "Ava Leeth CHEM 1211 Elizabeth Shugart" at bounding box center [547, 190] width 734 height 49
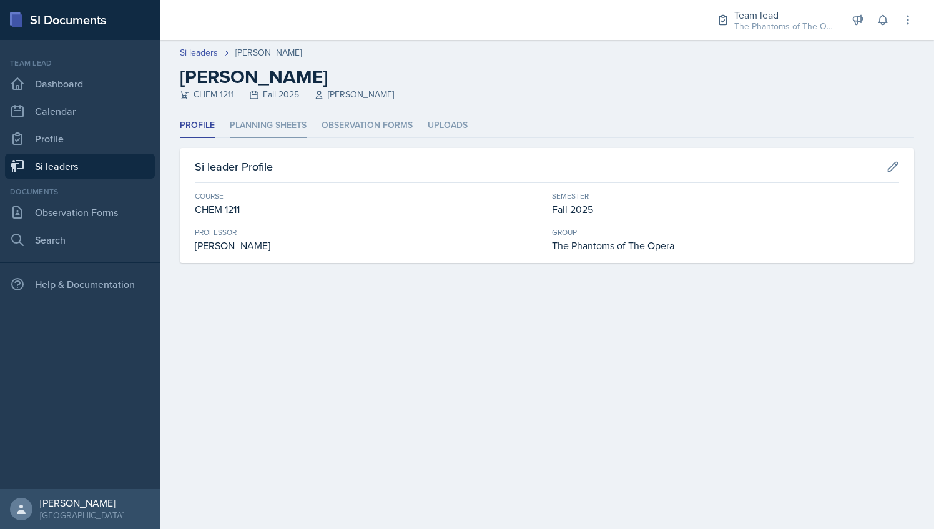
click at [276, 116] on li "Planning Sheets" at bounding box center [268, 126] width 77 height 24
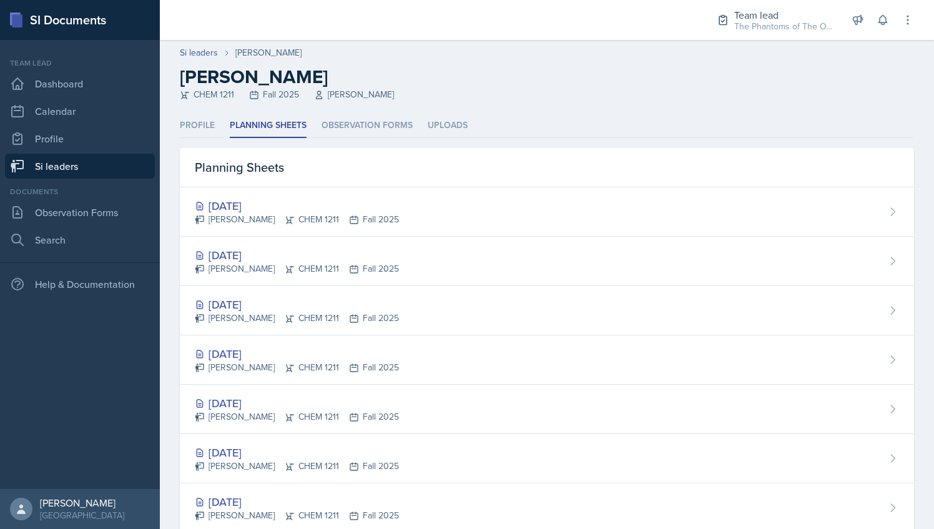
click at [97, 169] on link "Si leaders" at bounding box center [80, 166] width 150 height 25
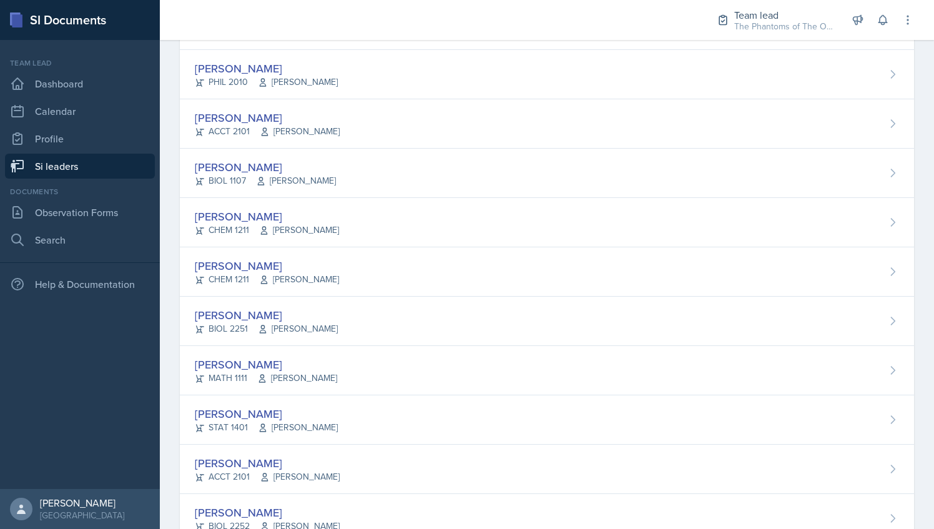
scroll to position [841, 0]
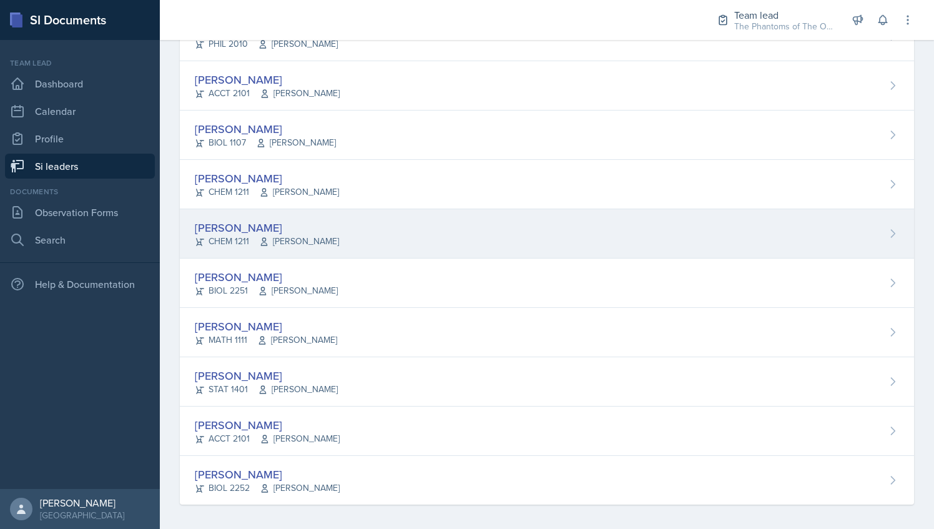
click at [365, 217] on div "Suki Lewis CHEM 1211 John Cody" at bounding box center [547, 233] width 734 height 49
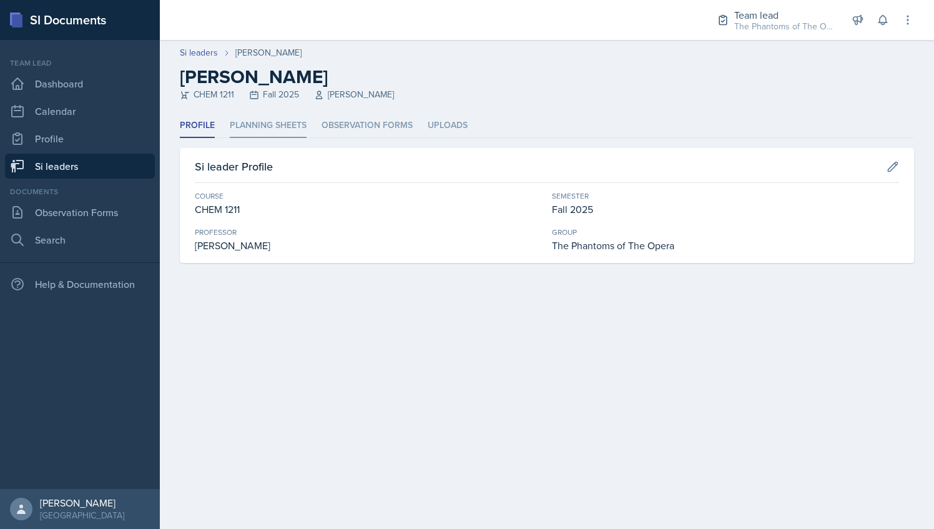
click at [300, 137] on li "Planning Sheets" at bounding box center [268, 126] width 77 height 24
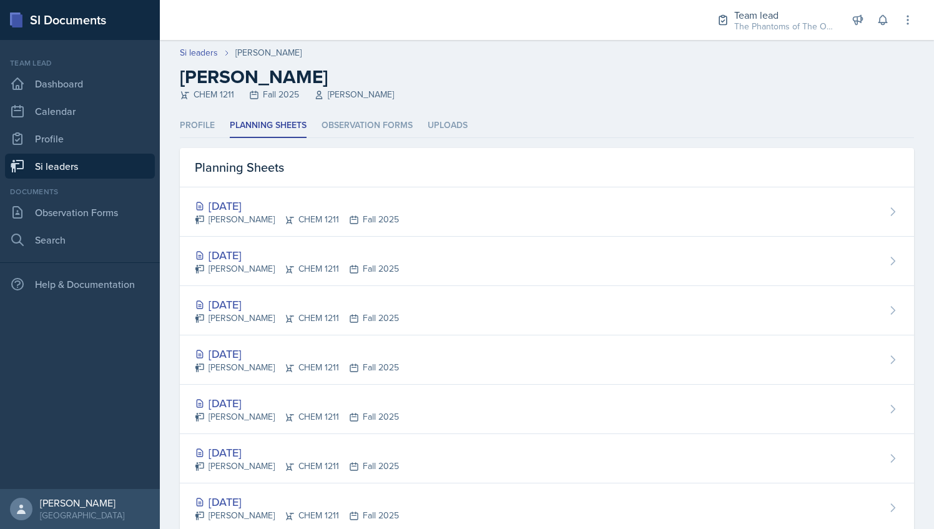
click at [101, 174] on link "Si leaders" at bounding box center [80, 166] width 150 height 25
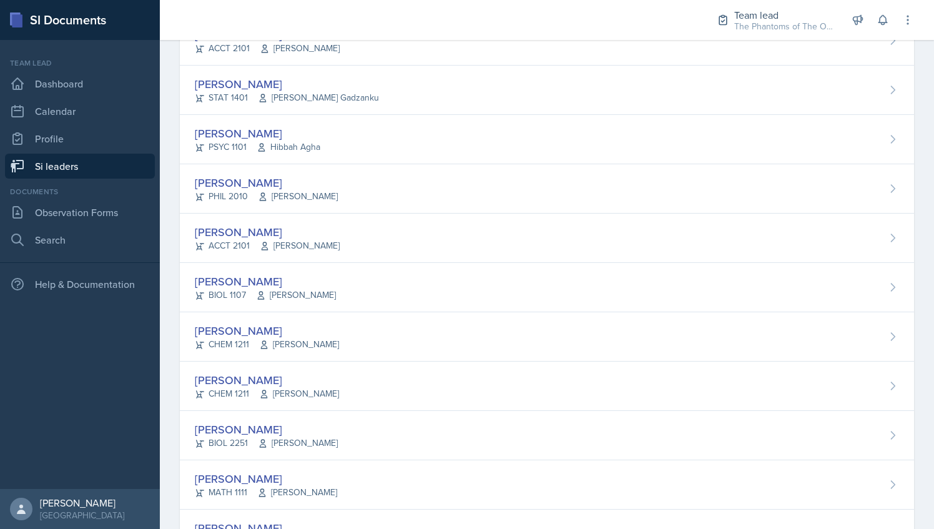
scroll to position [841, 0]
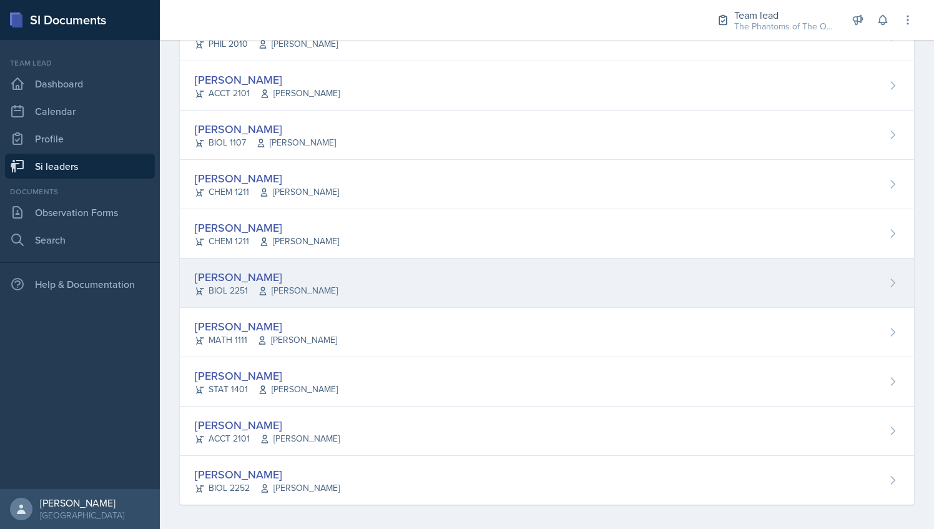
click at [340, 294] on div "Kaitlyn Medley BIOL 2251 Vennece Fowlkes" at bounding box center [547, 282] width 734 height 49
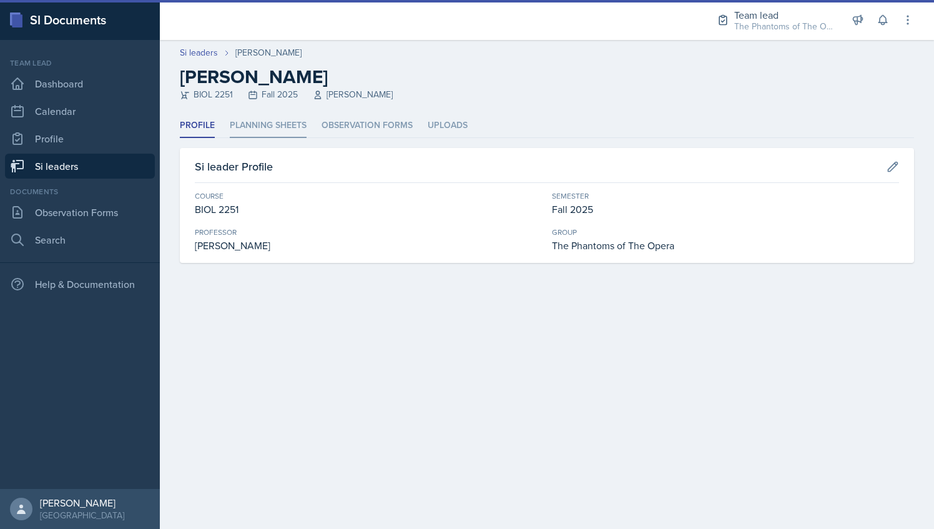
click at [268, 114] on li "Planning Sheets" at bounding box center [268, 126] width 77 height 24
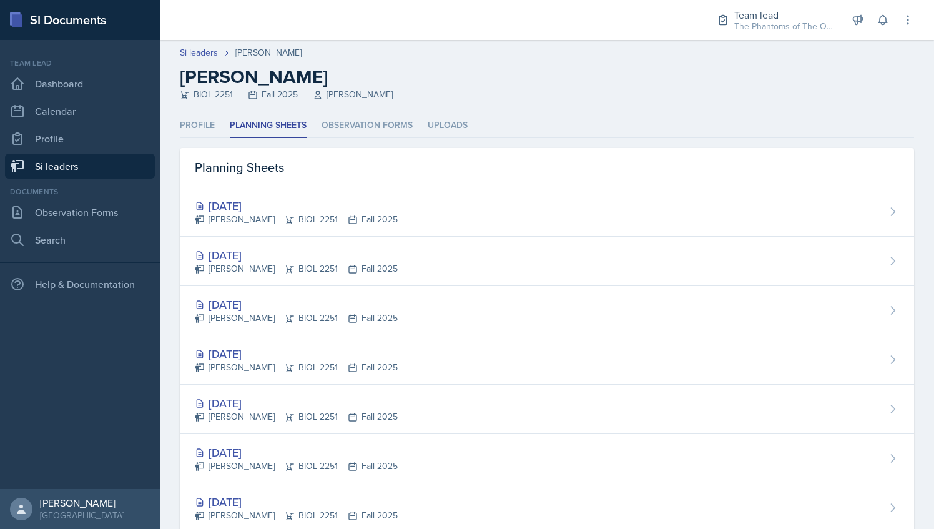
click at [91, 166] on link "Si leaders" at bounding box center [80, 166] width 150 height 25
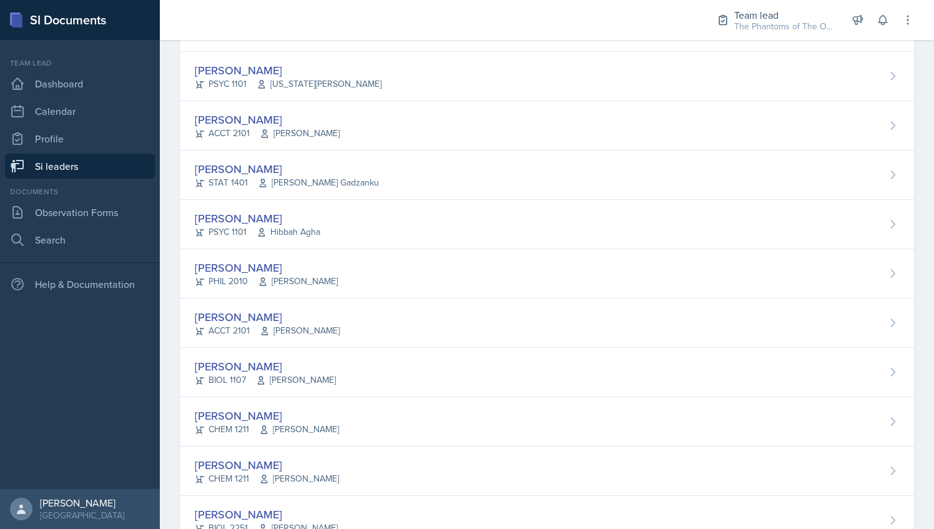
scroll to position [841, 0]
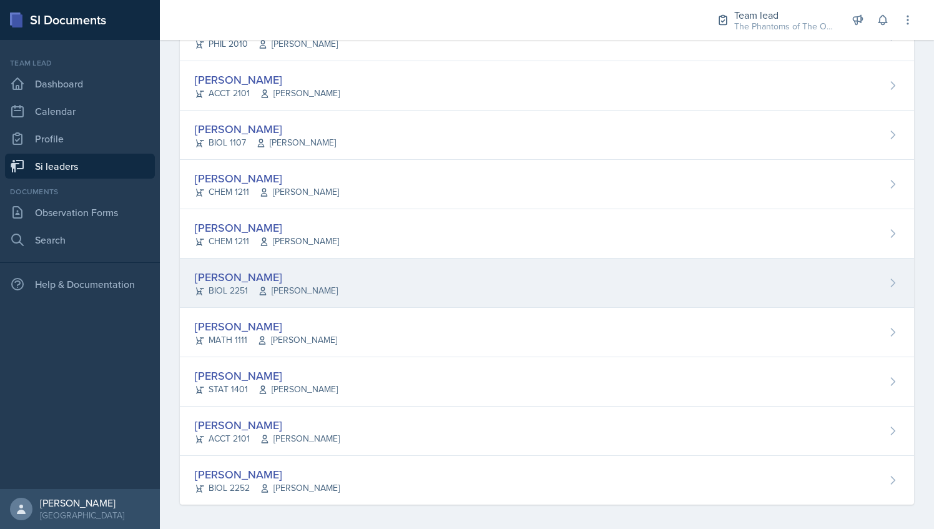
click at [362, 300] on div "Kaitlyn Medley BIOL 2251 Vennece Fowlkes" at bounding box center [547, 282] width 734 height 49
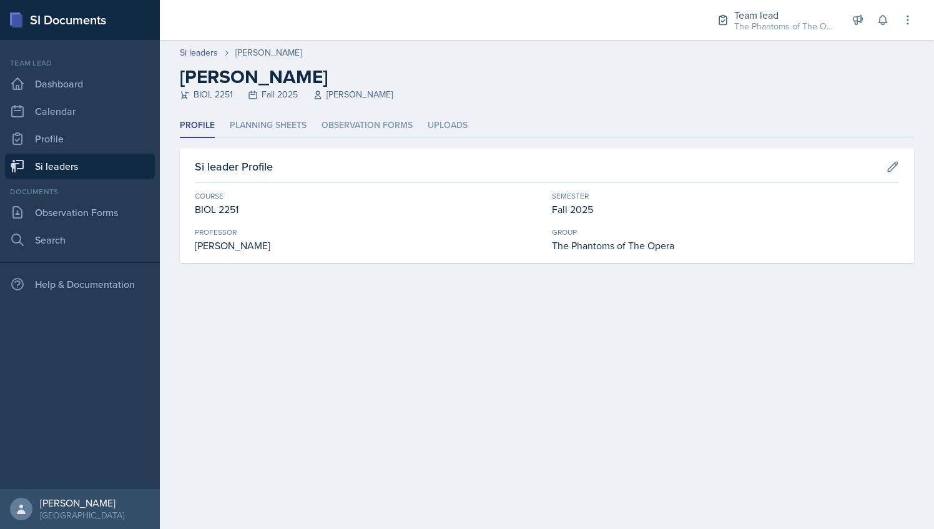
click at [81, 165] on link "Si leaders" at bounding box center [80, 166] width 150 height 25
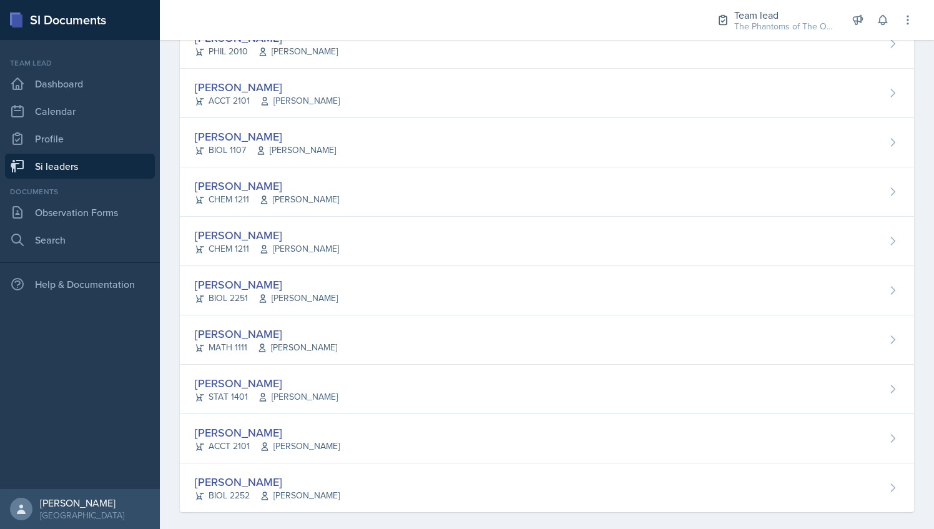
scroll to position [841, 0]
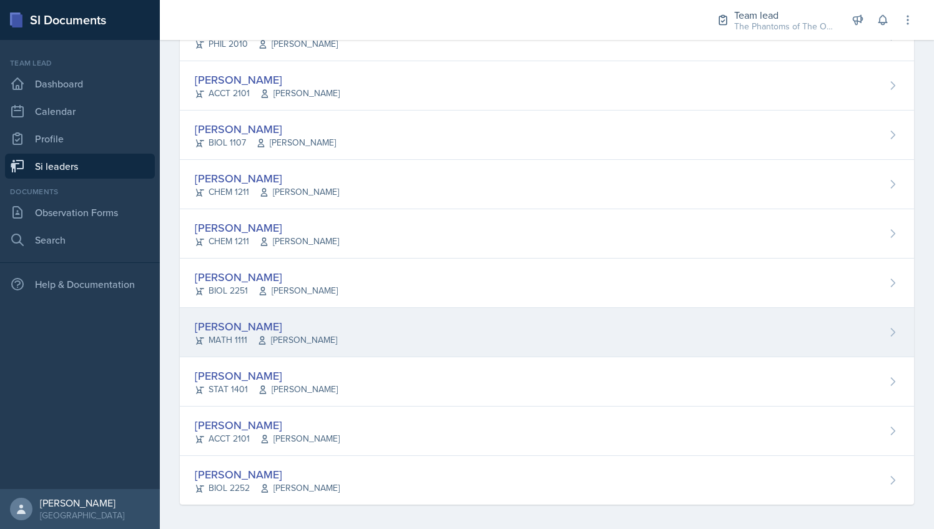
click at [367, 341] on div "Hoang Nguyen MATH 1111 Chris Holtzendorff" at bounding box center [547, 332] width 734 height 49
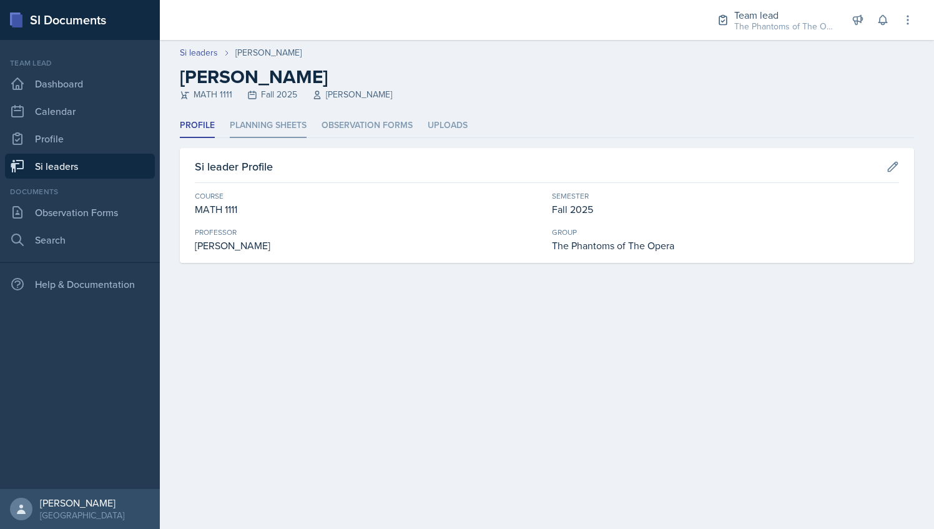
click at [278, 130] on li "Planning Sheets" at bounding box center [268, 126] width 77 height 24
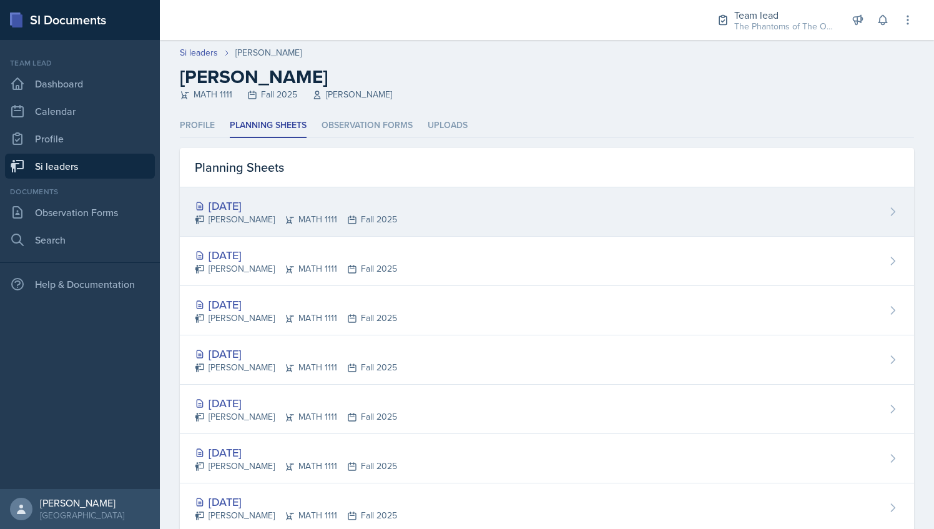
click at [431, 215] on div "Sep 20th, 2025 Hoang Nguyen MATH 1111 Fall 2025" at bounding box center [547, 211] width 734 height 49
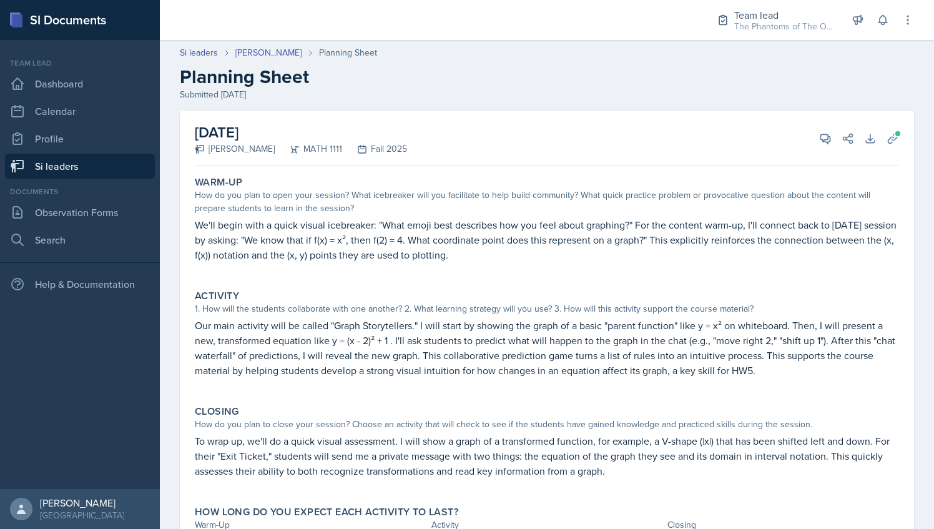
click at [71, 167] on link "Si leaders" at bounding box center [80, 166] width 150 height 25
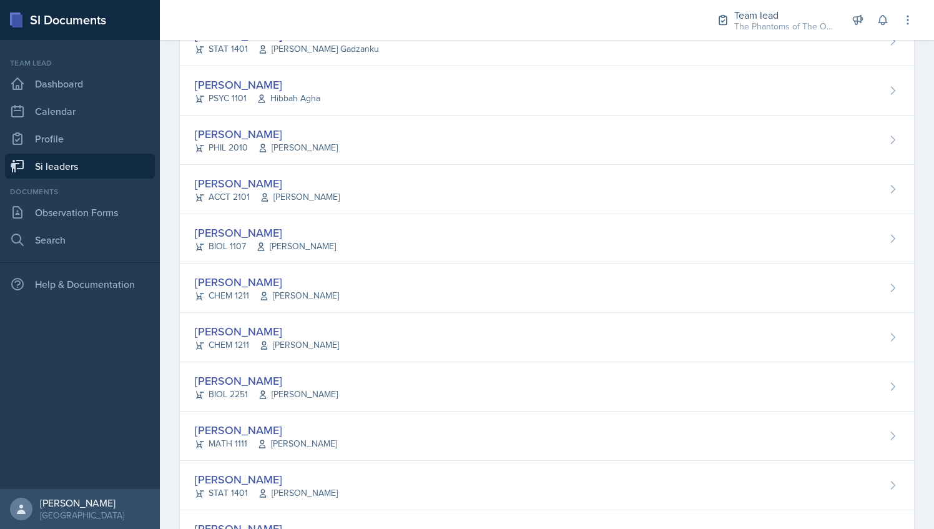
scroll to position [841, 0]
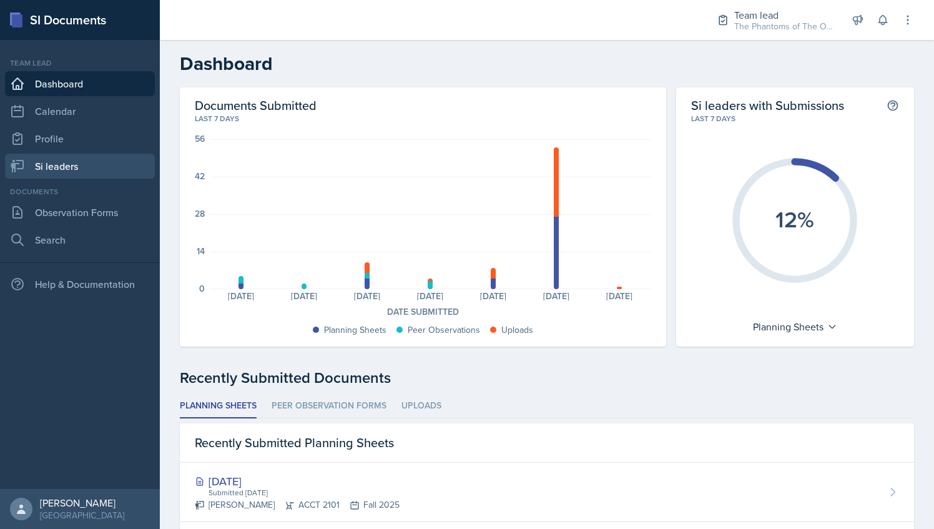
click at [77, 158] on link "Si leaders" at bounding box center [80, 166] width 150 height 25
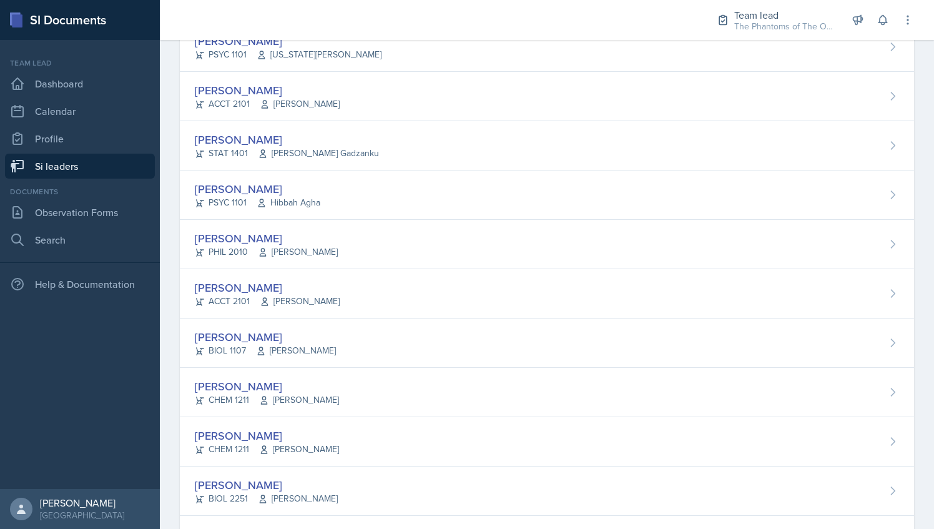
scroll to position [841, 0]
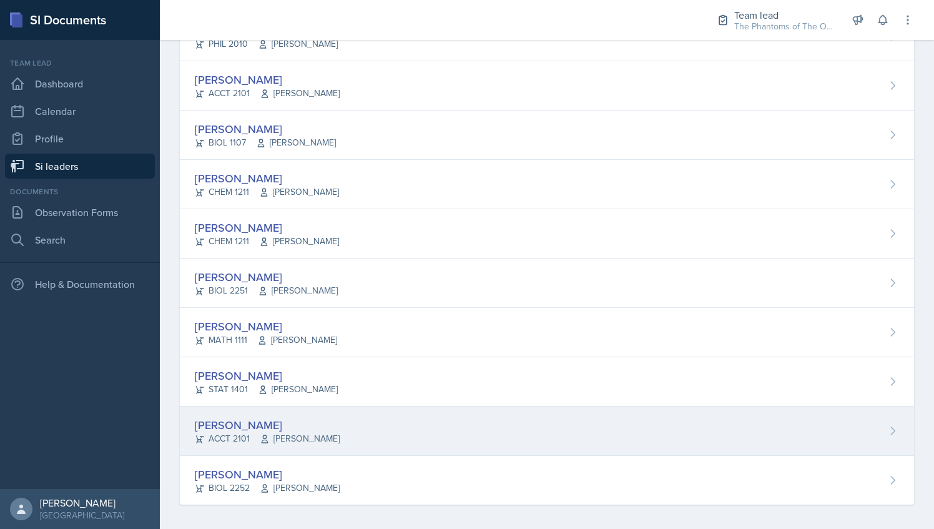
click at [345, 408] on div "[PERSON_NAME] ACCT 2101 [PERSON_NAME]" at bounding box center [547, 430] width 734 height 49
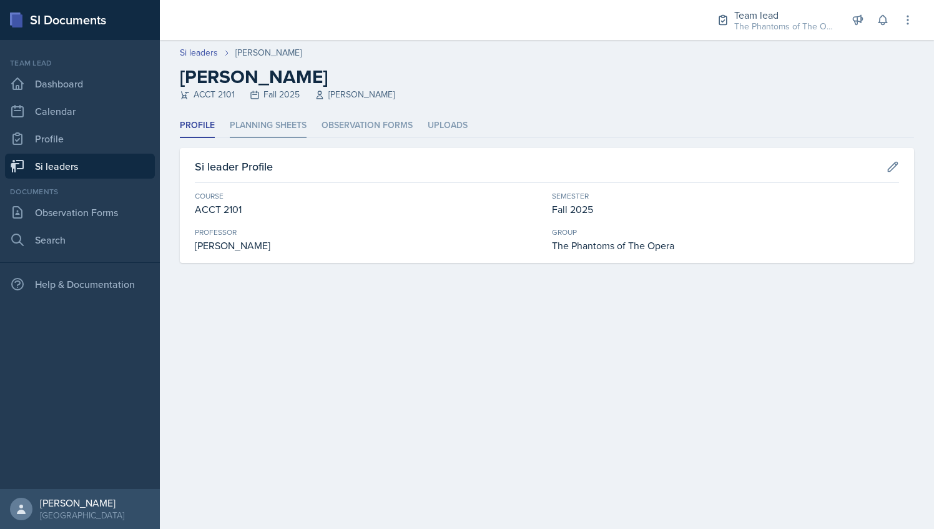
click at [265, 129] on li "Planning Sheets" at bounding box center [268, 126] width 77 height 24
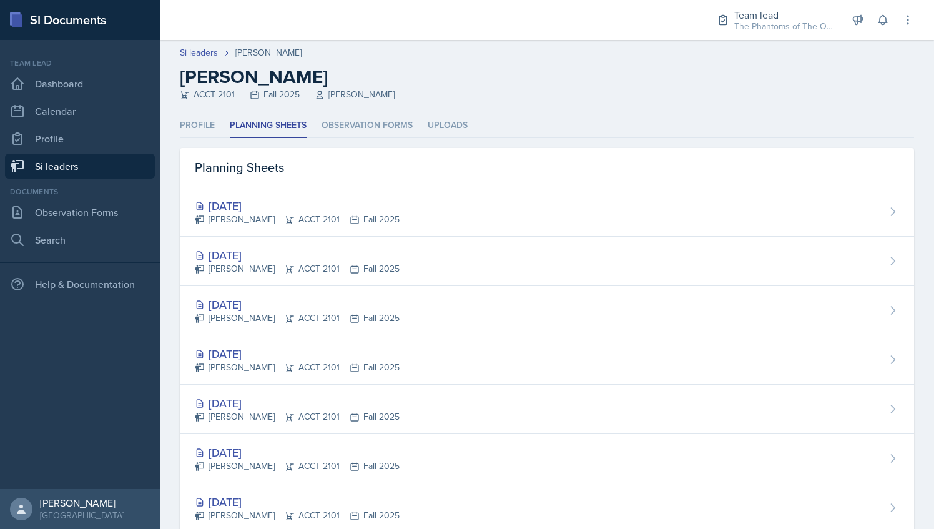
click at [87, 171] on link "Si leaders" at bounding box center [80, 166] width 150 height 25
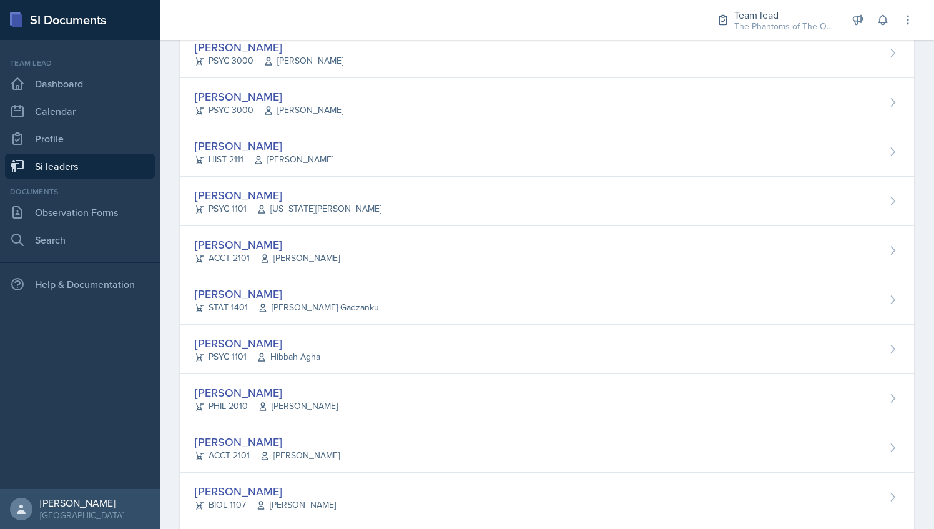
scroll to position [841, 0]
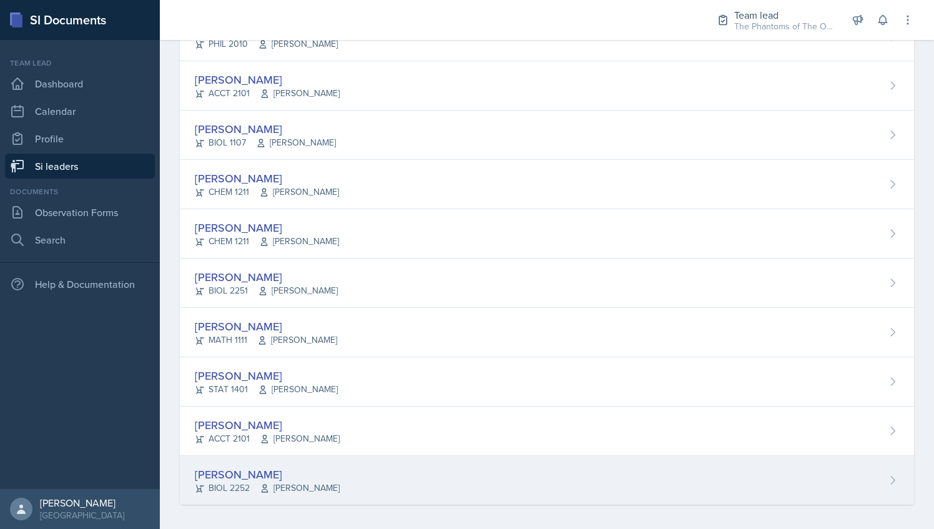
click at [350, 468] on div "[PERSON_NAME] BIOL 2252 [PERSON_NAME]" at bounding box center [547, 480] width 734 height 49
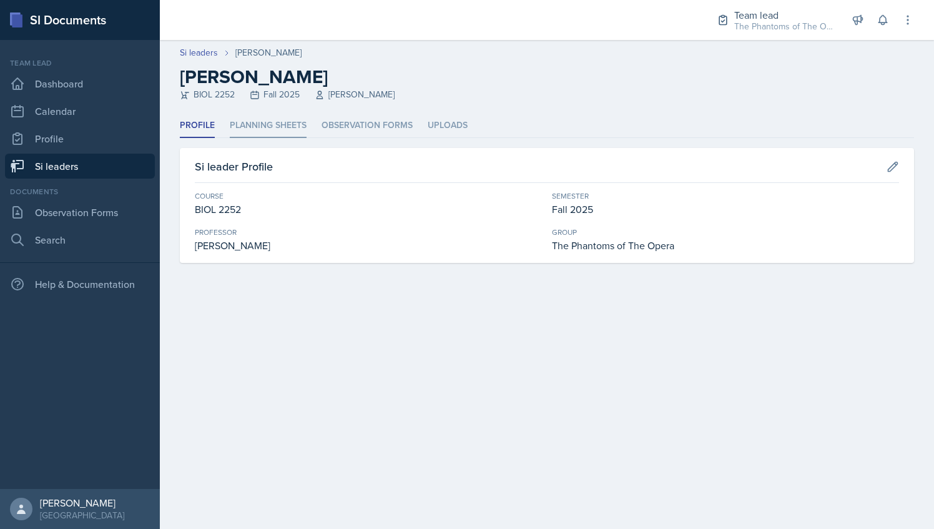
click at [288, 132] on li "Planning Sheets" at bounding box center [268, 126] width 77 height 24
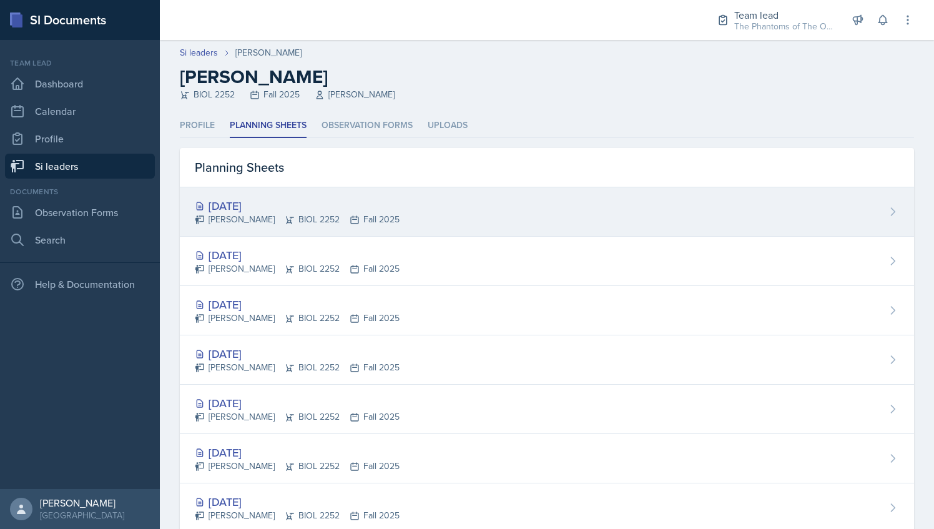
click at [383, 209] on div "[DATE]" at bounding box center [297, 205] width 205 height 17
